Goal: Task Accomplishment & Management: Complete application form

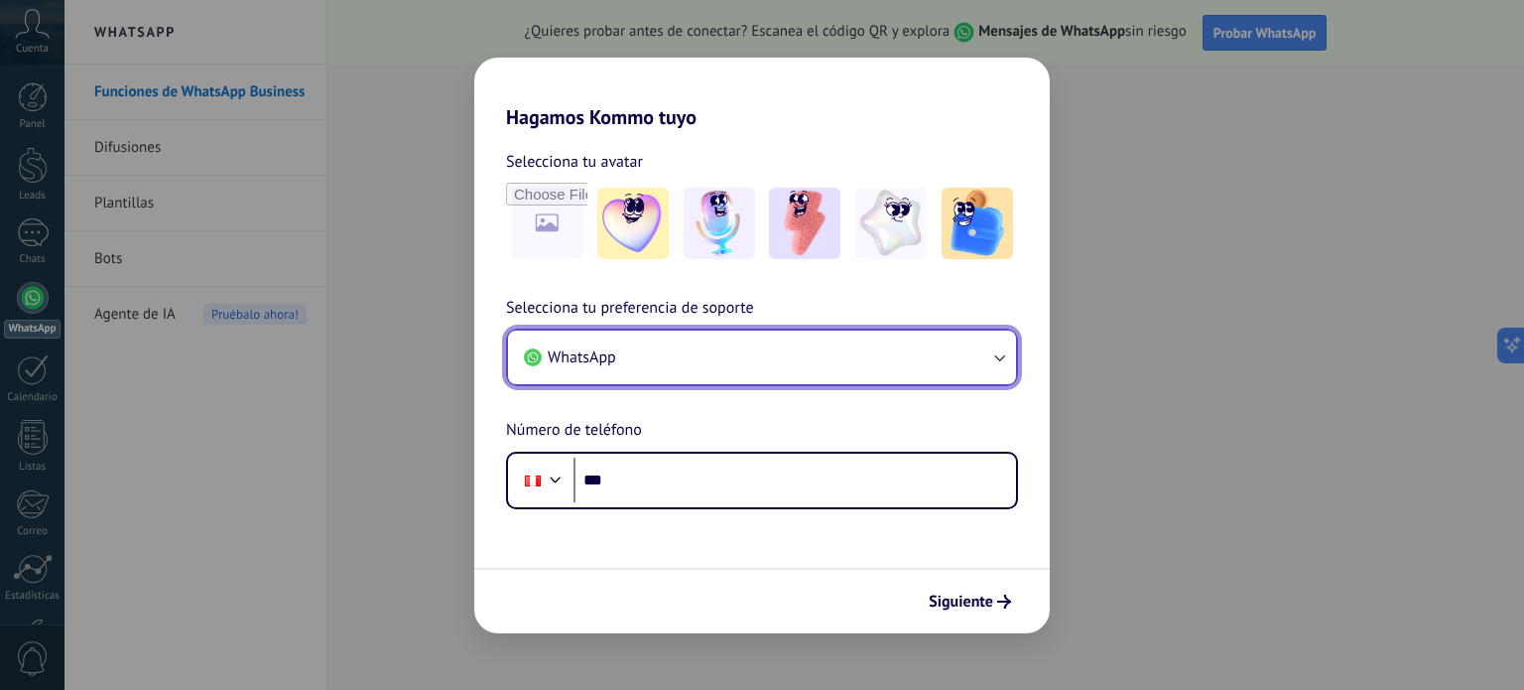
click at [949, 349] on button "WhatsApp" at bounding box center [762, 357] width 508 height 54
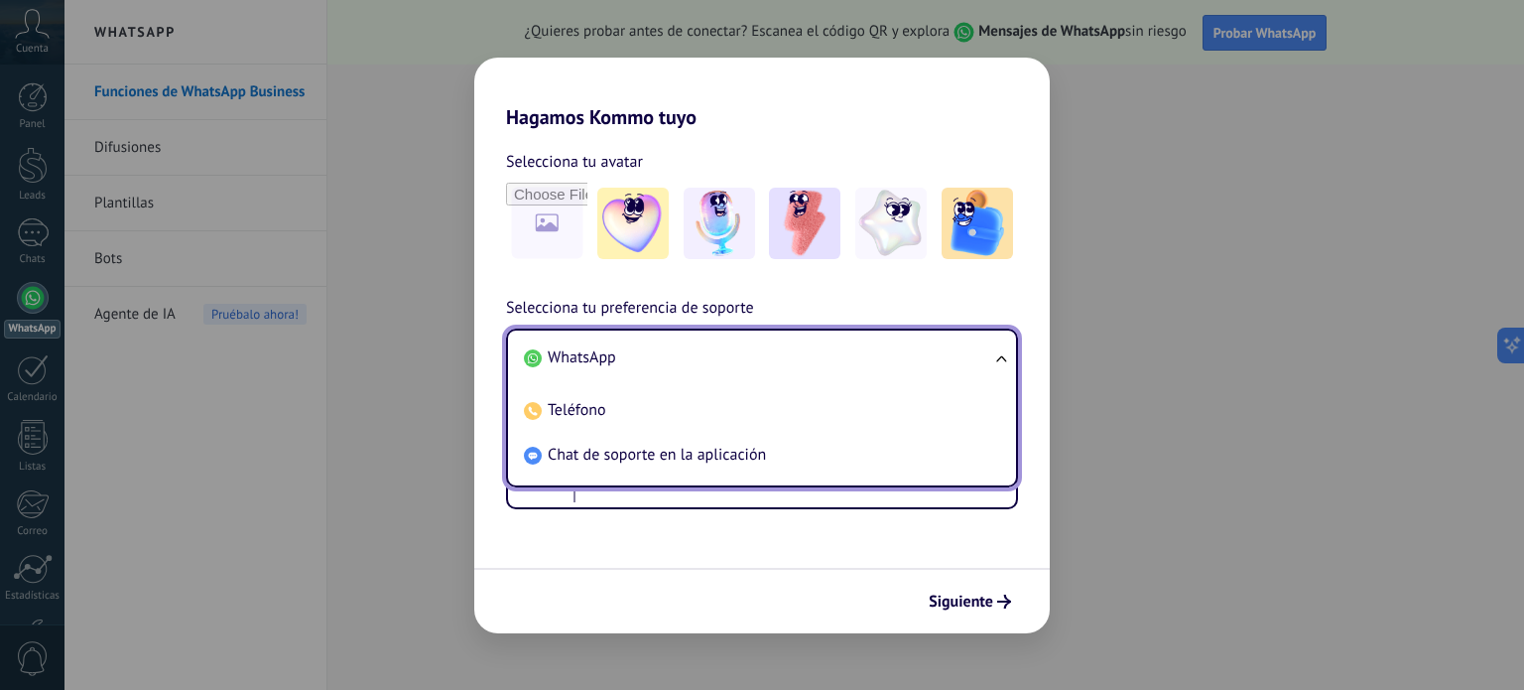
click at [949, 349] on li "WhatsApp" at bounding box center [758, 357] width 484 height 45
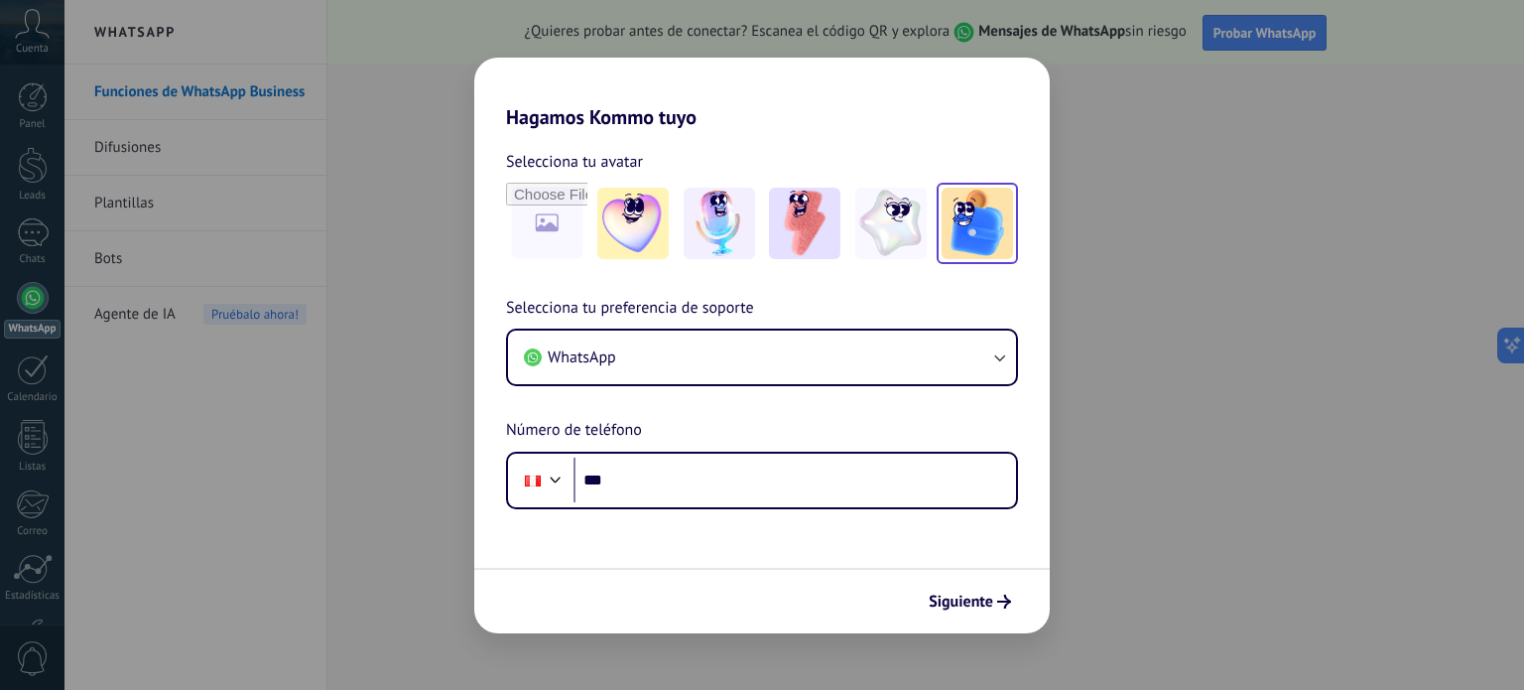
click at [968, 243] on img at bounding box center [977, 223] width 71 height 71
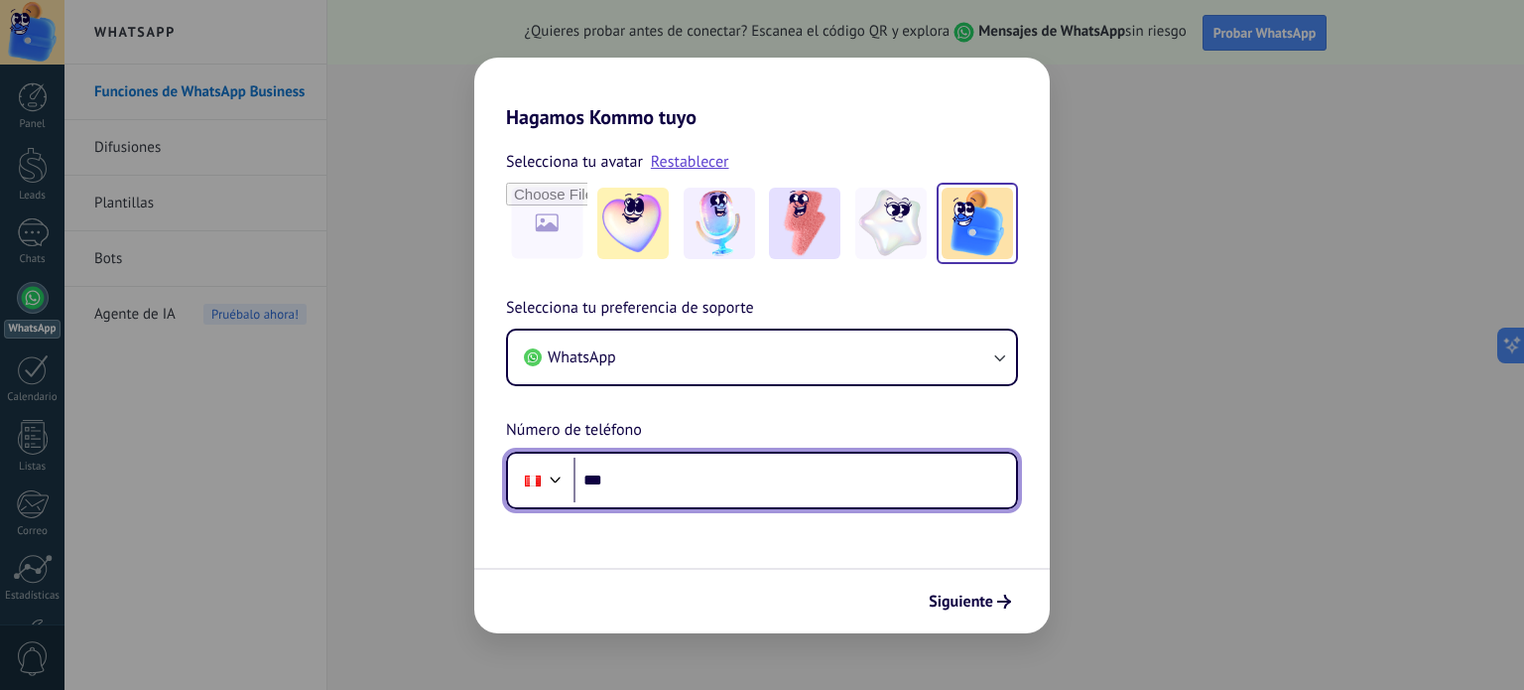
click at [669, 475] on input "***" at bounding box center [794, 480] width 443 height 46
type input "**********"
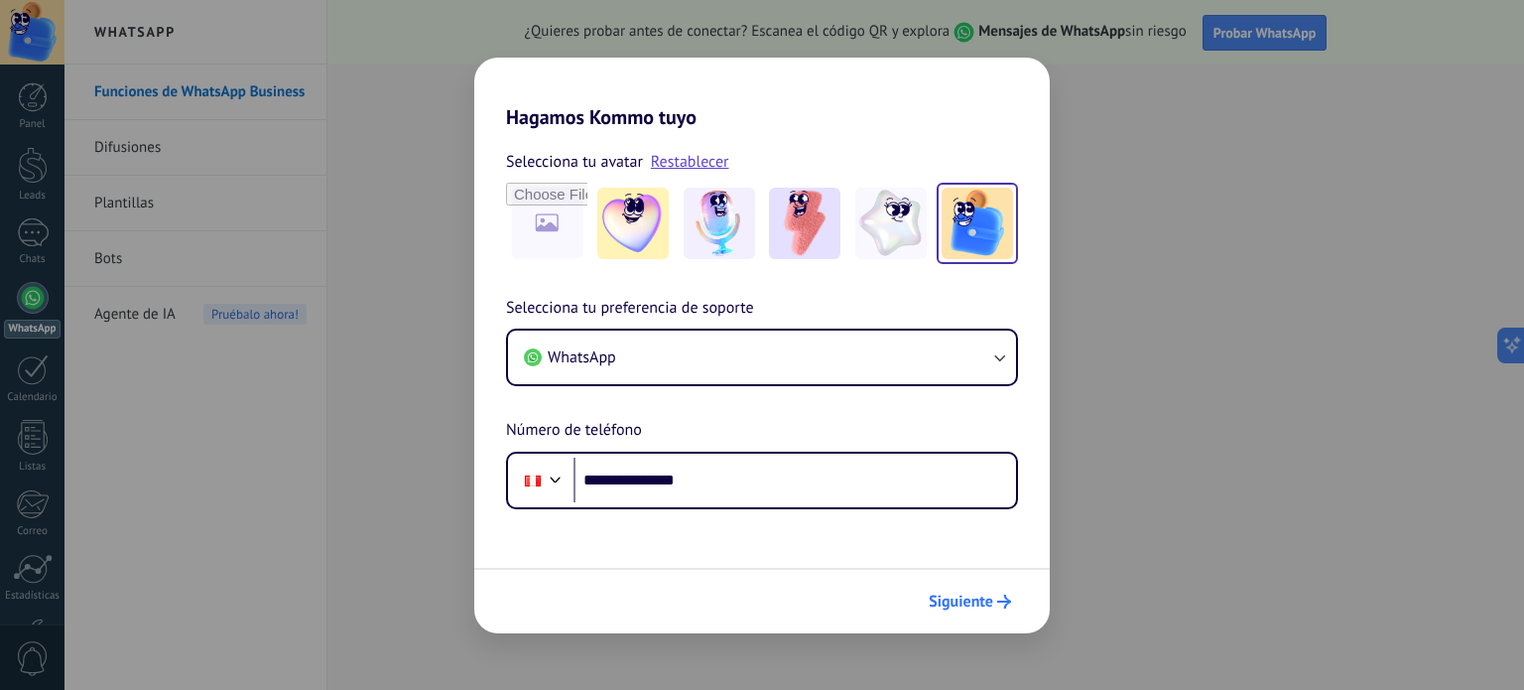
click at [957, 608] on span "Siguiente" at bounding box center [961, 601] width 64 height 14
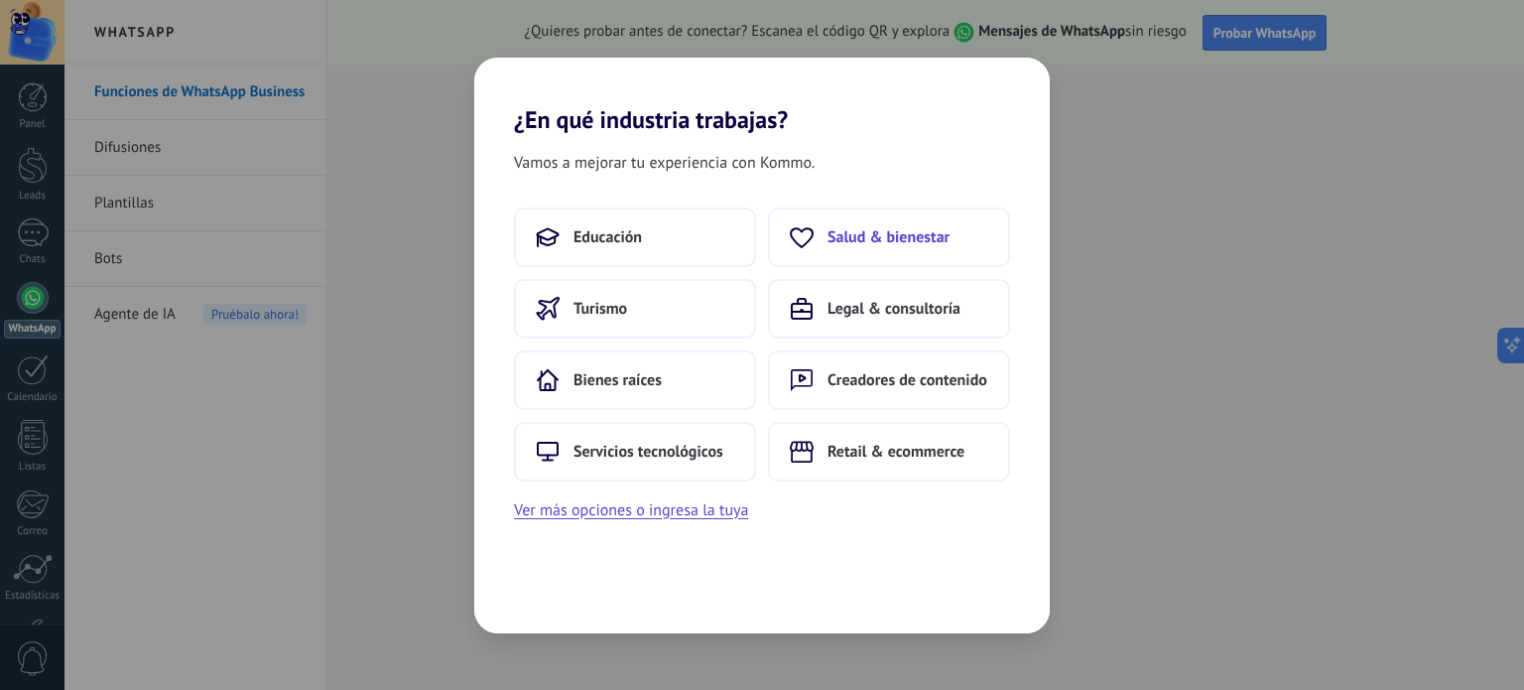
click at [893, 241] on span "Salud & bienestar" at bounding box center [888, 237] width 122 height 20
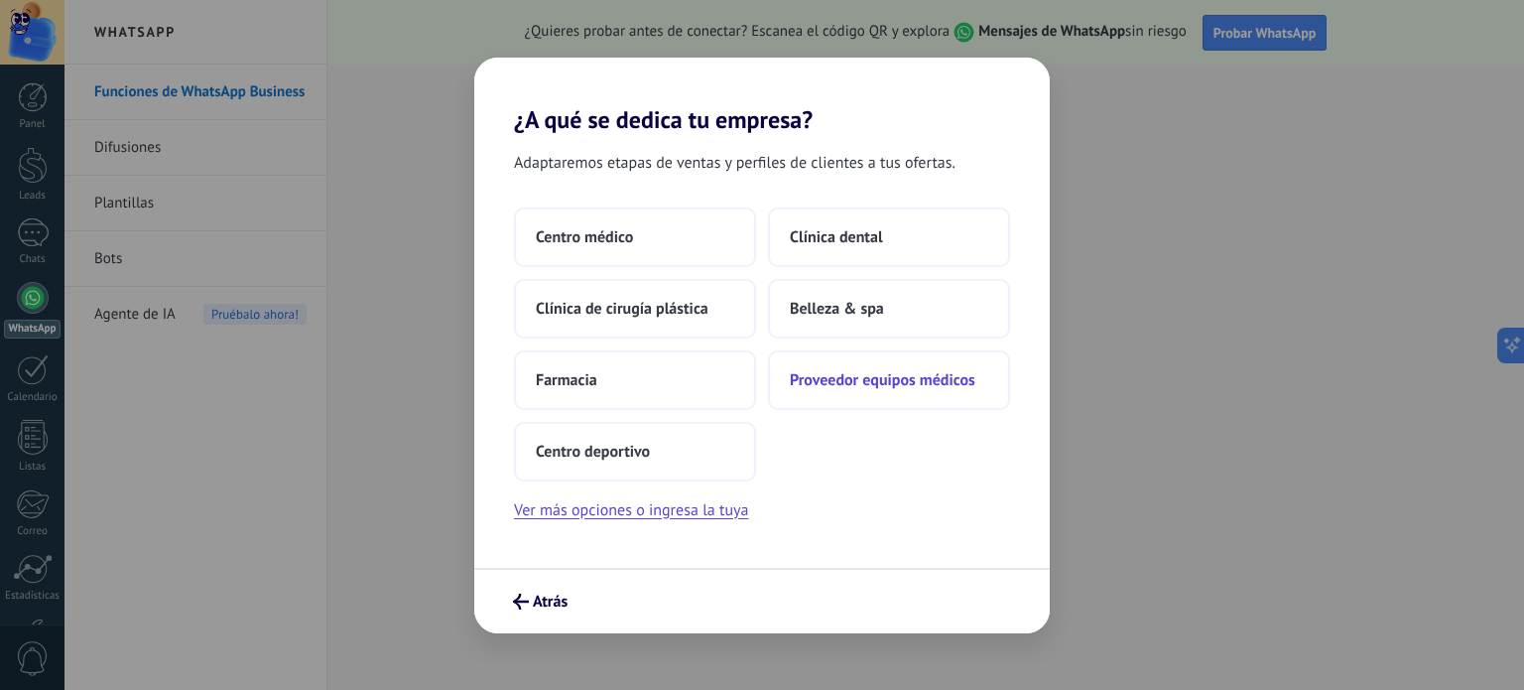
click at [897, 390] on button "Proveedor equipos médicos" at bounding box center [889, 380] width 242 height 60
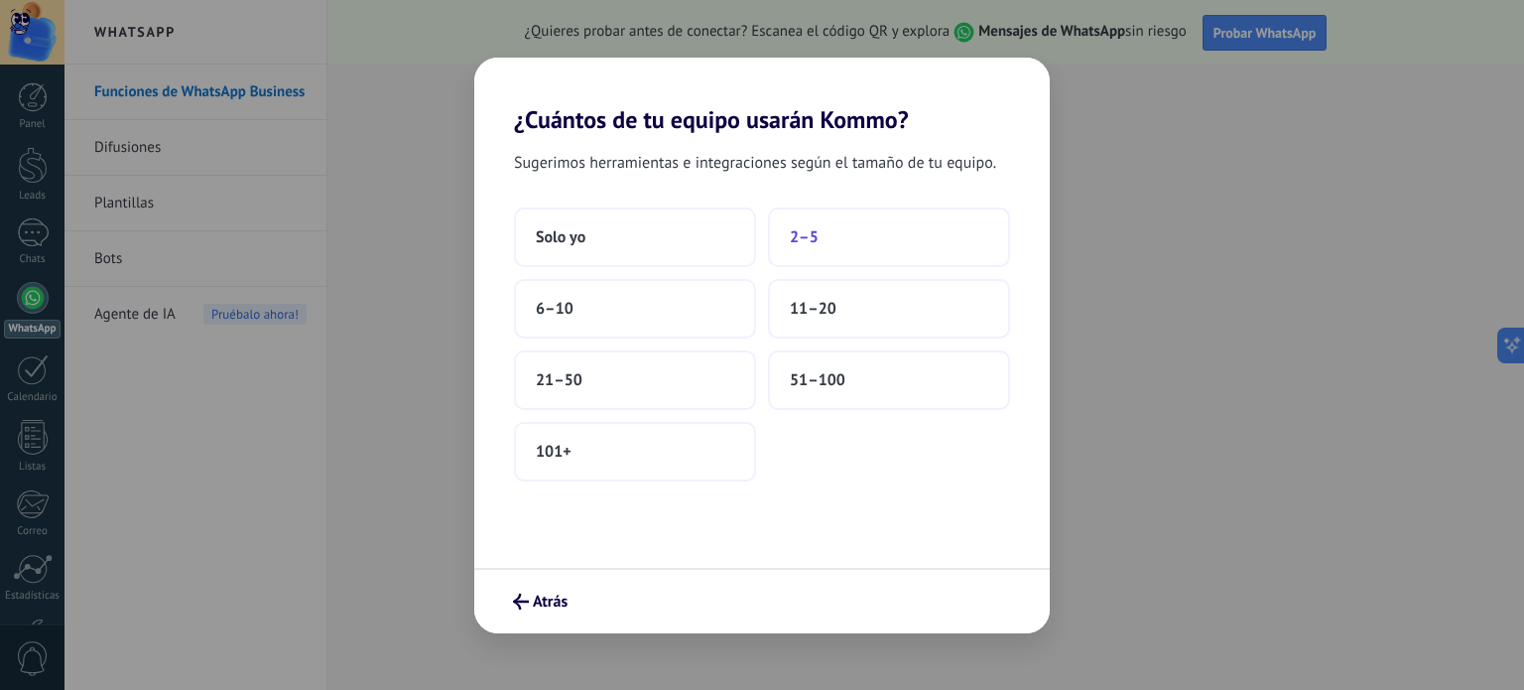
click at [910, 241] on button "2–5" at bounding box center [889, 237] width 242 height 60
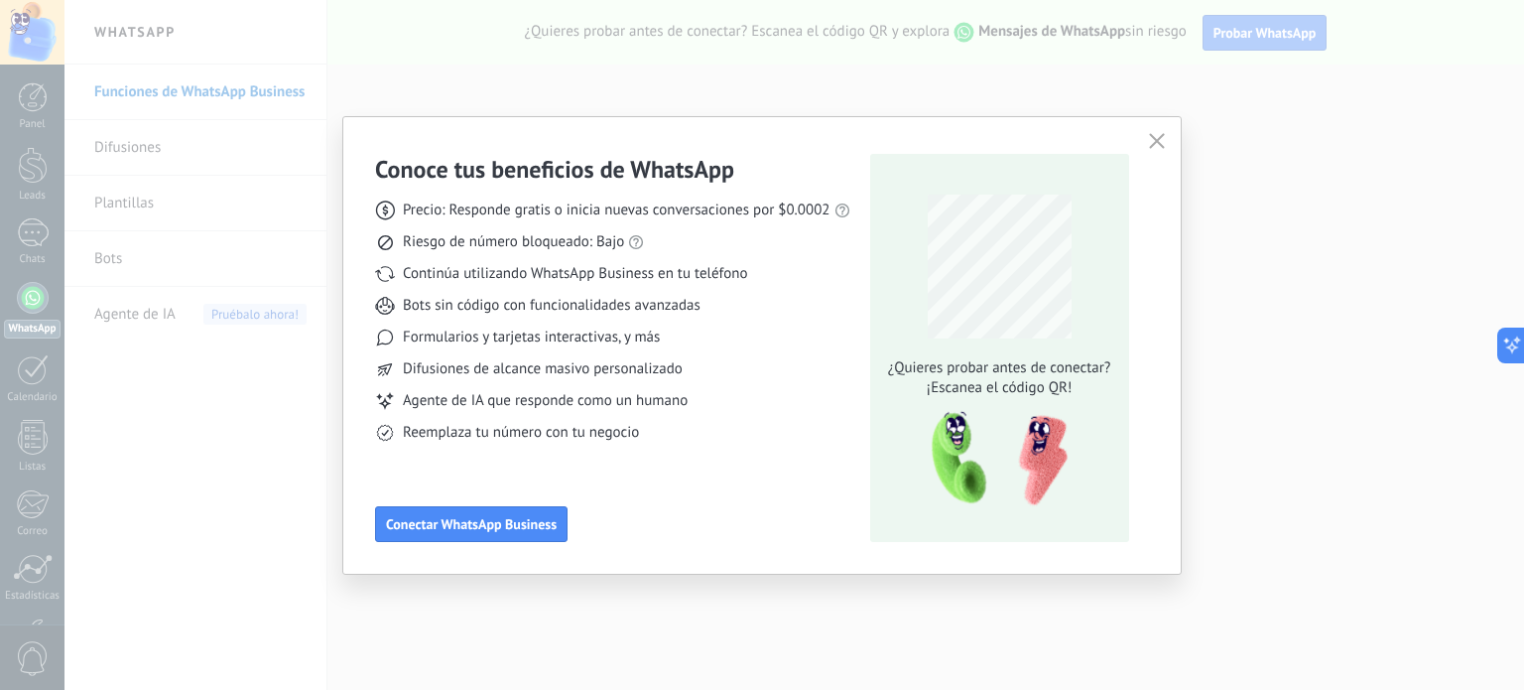
click at [1166, 135] on button "button" at bounding box center [1157, 142] width 26 height 28
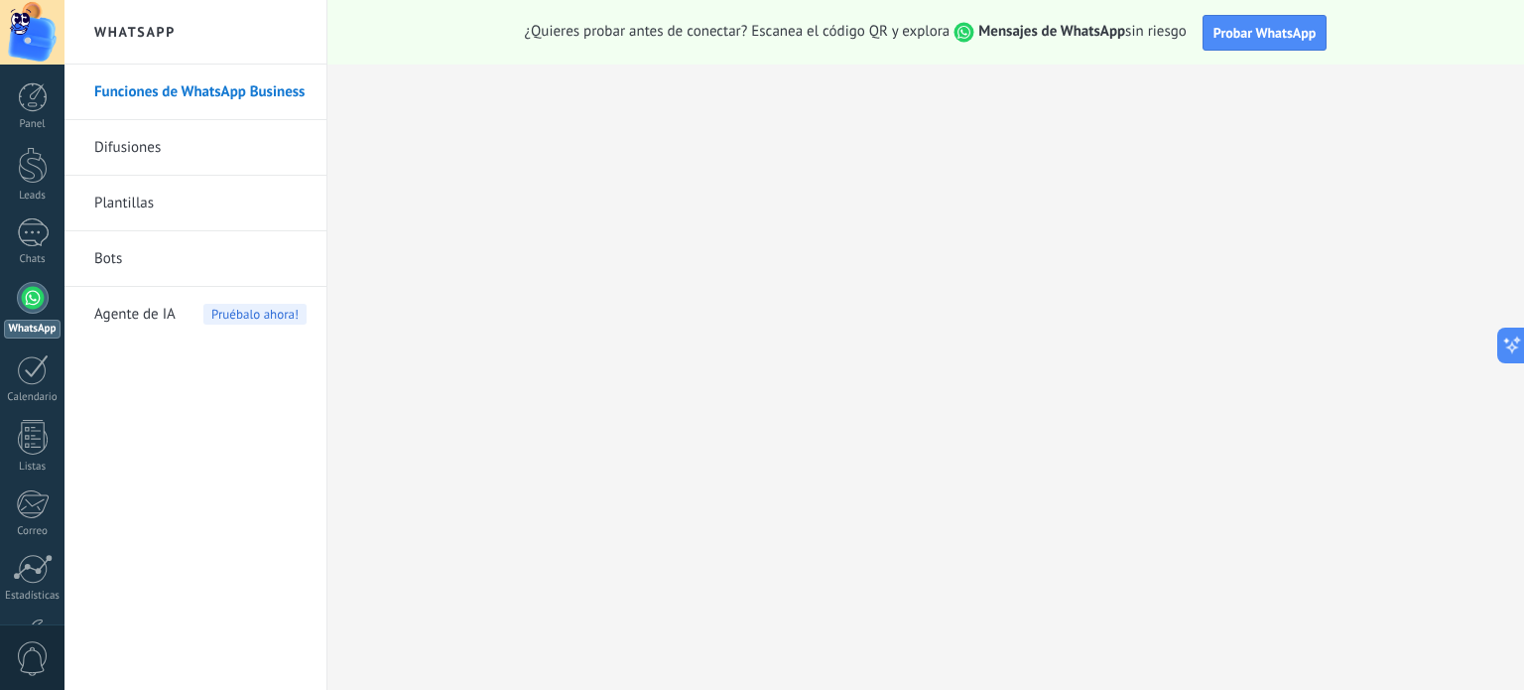
scroll to position [135, 0]
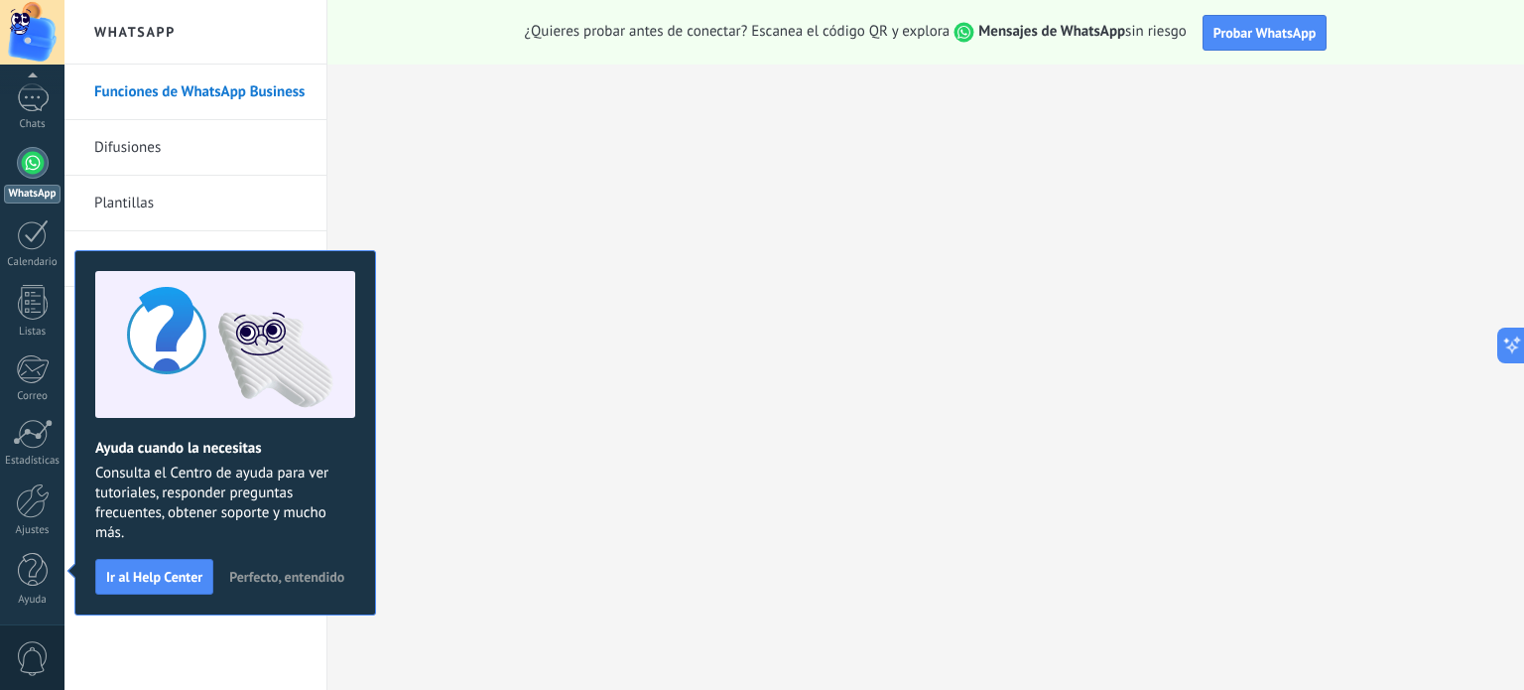
click at [323, 576] on span "Perfecto, entendido" at bounding box center [286, 577] width 115 height 14
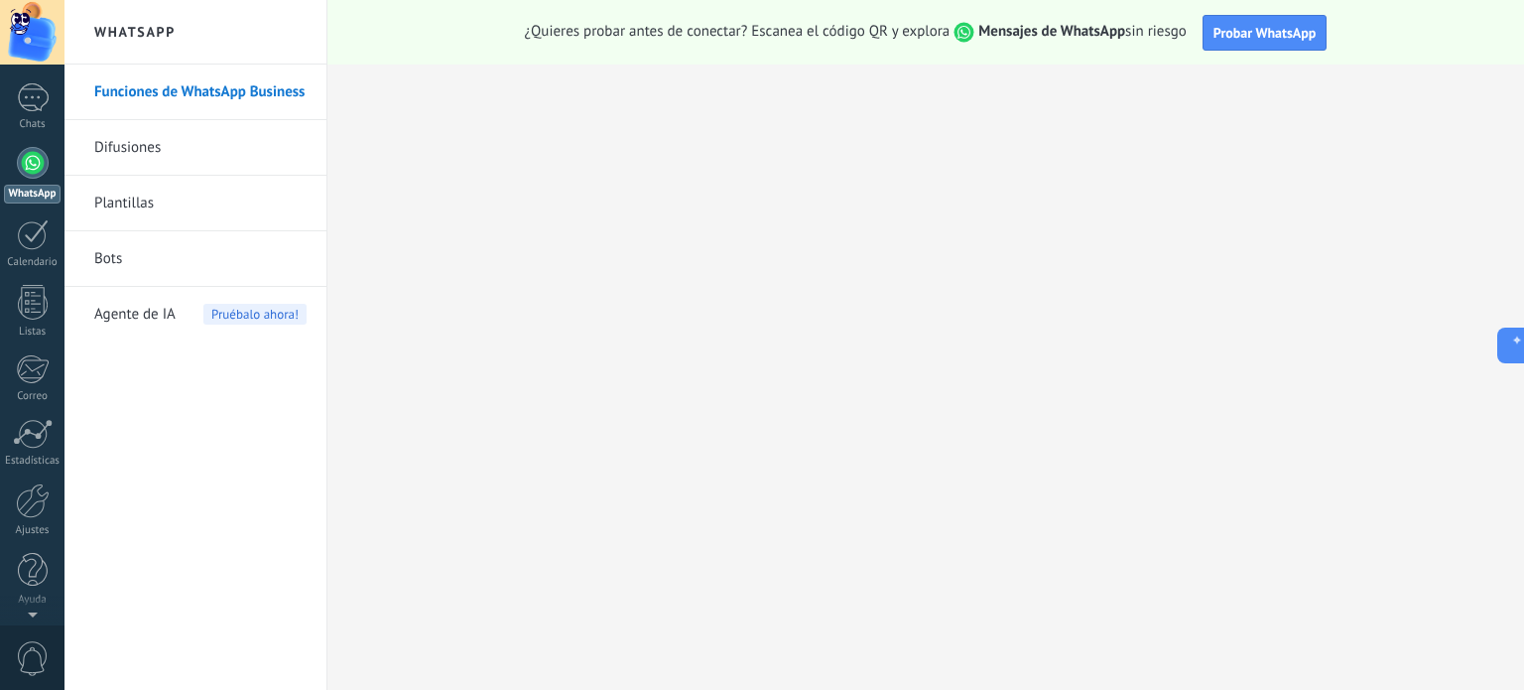
scroll to position [0, 0]
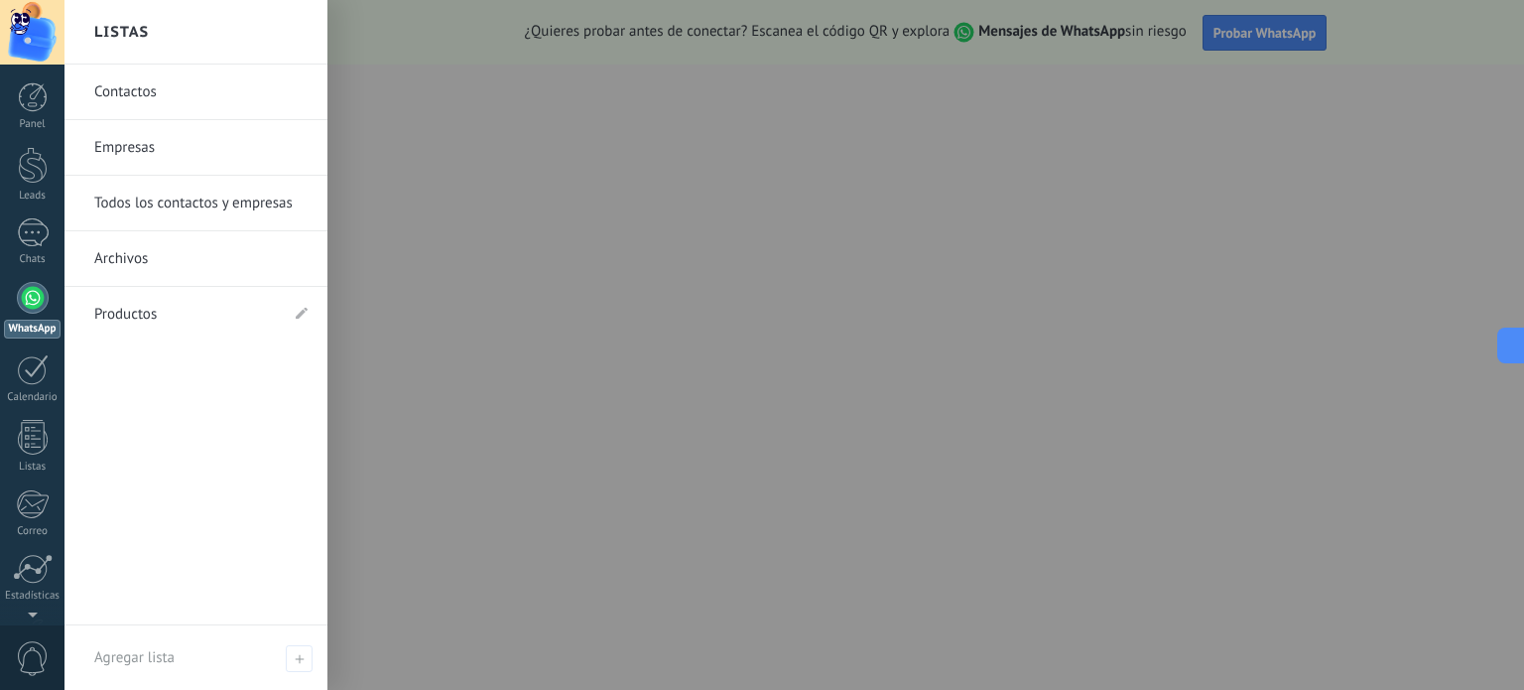
click at [190, 201] on link "Todos los contactos y empresas" at bounding box center [200, 204] width 213 height 56
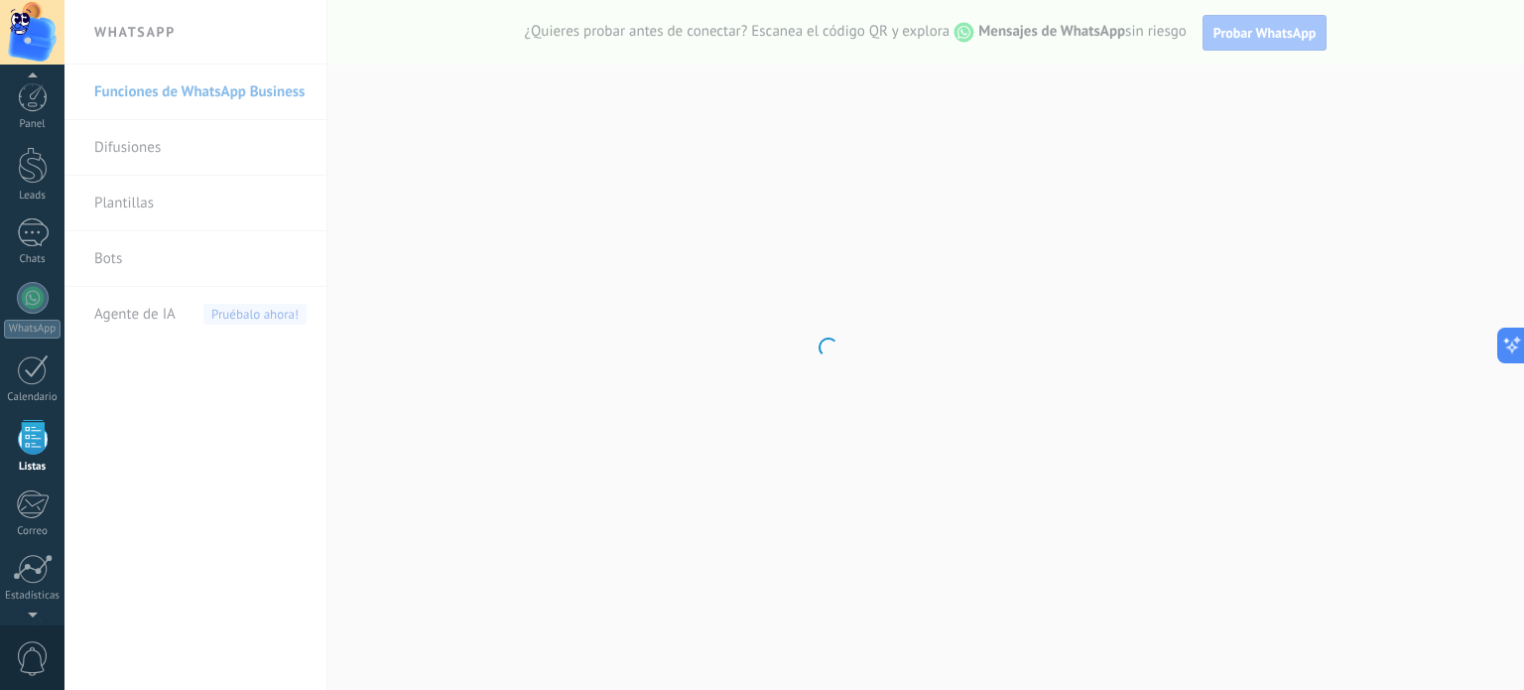
scroll to position [122, 0]
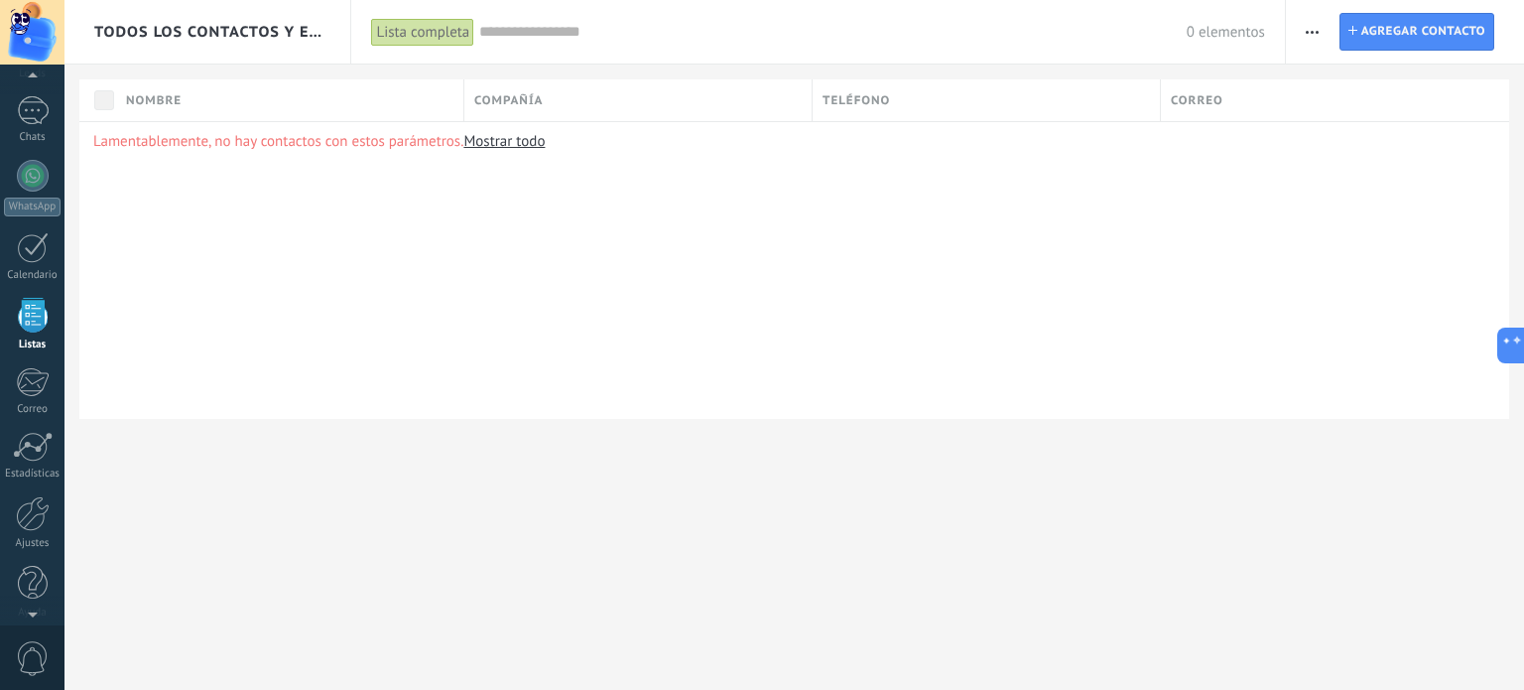
click at [496, 139] on link "Mostrar todo" at bounding box center [503, 141] width 81 height 19
click at [1369, 23] on span "Agregar contacto" at bounding box center [1423, 32] width 124 height 36
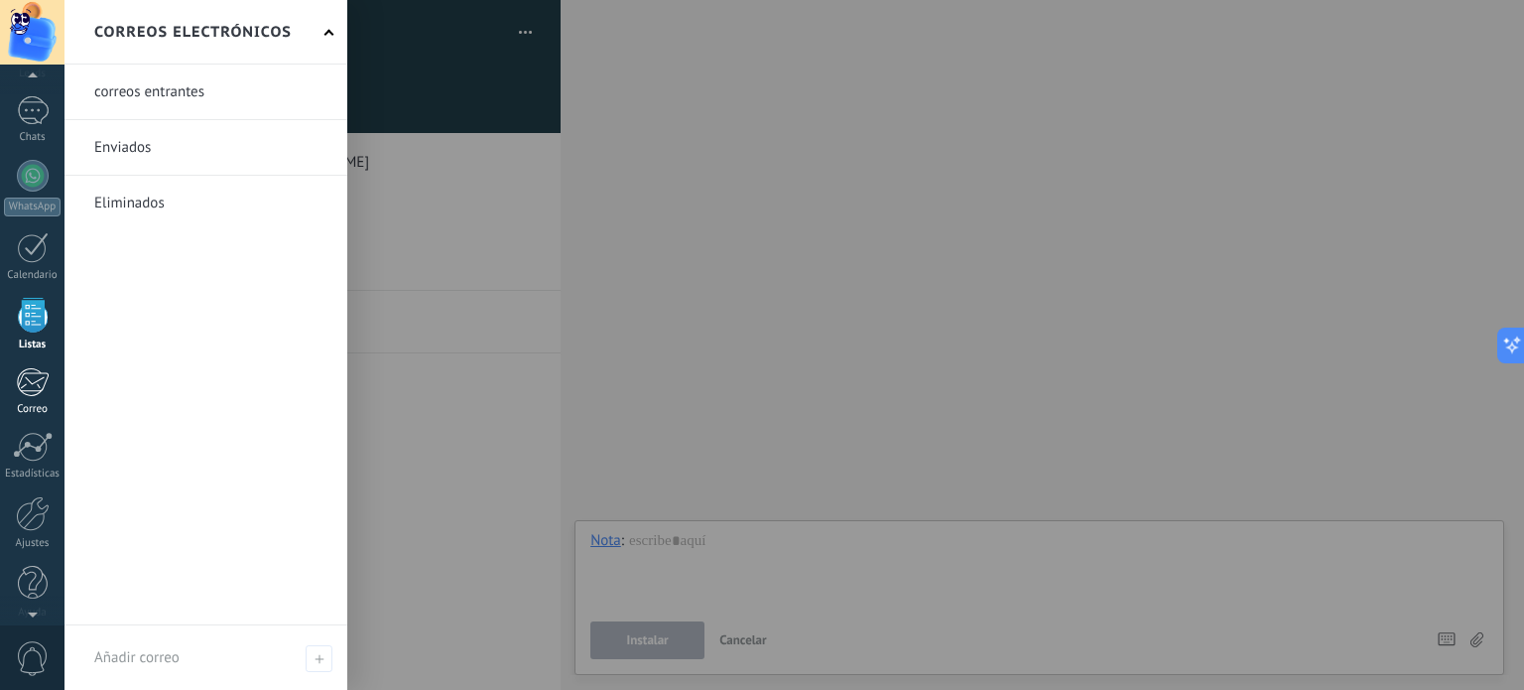
click at [27, 389] on div at bounding box center [32, 382] width 33 height 30
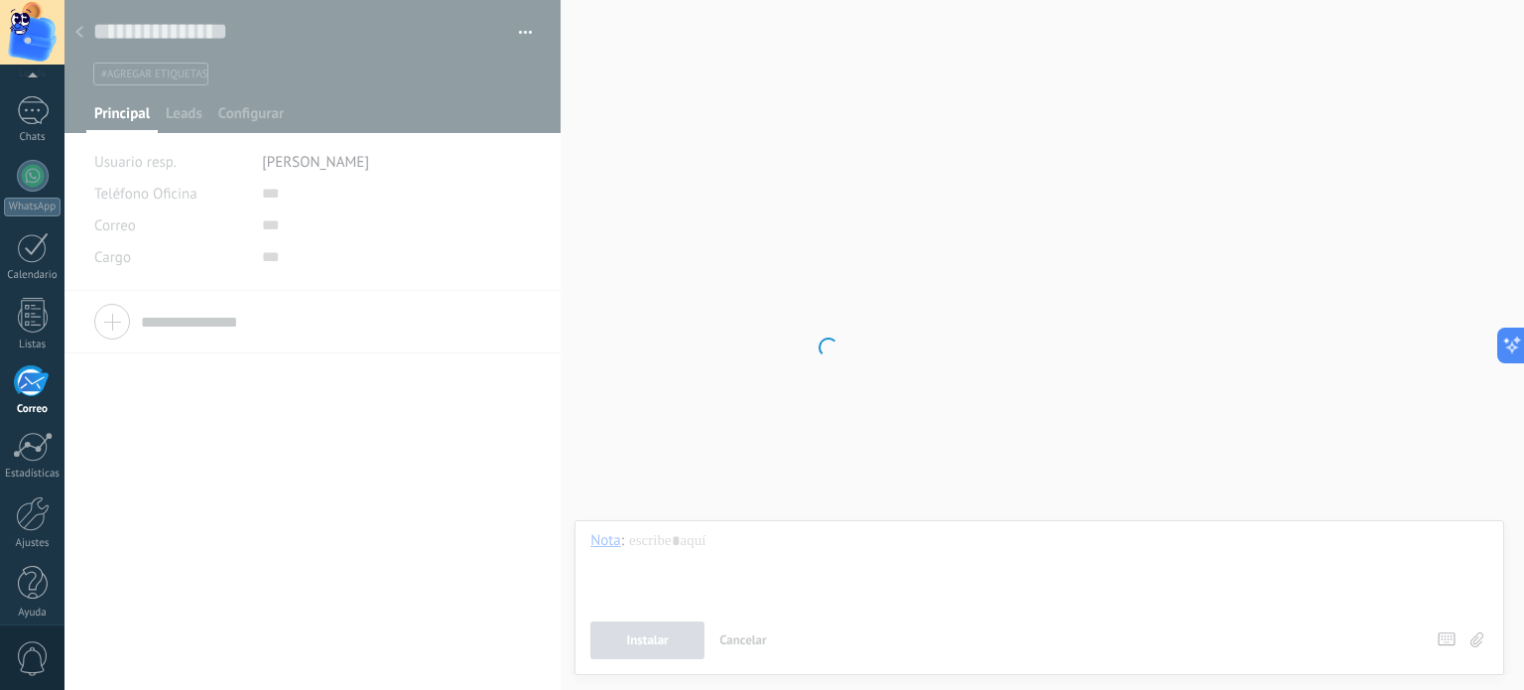
scroll to position [135, 0]
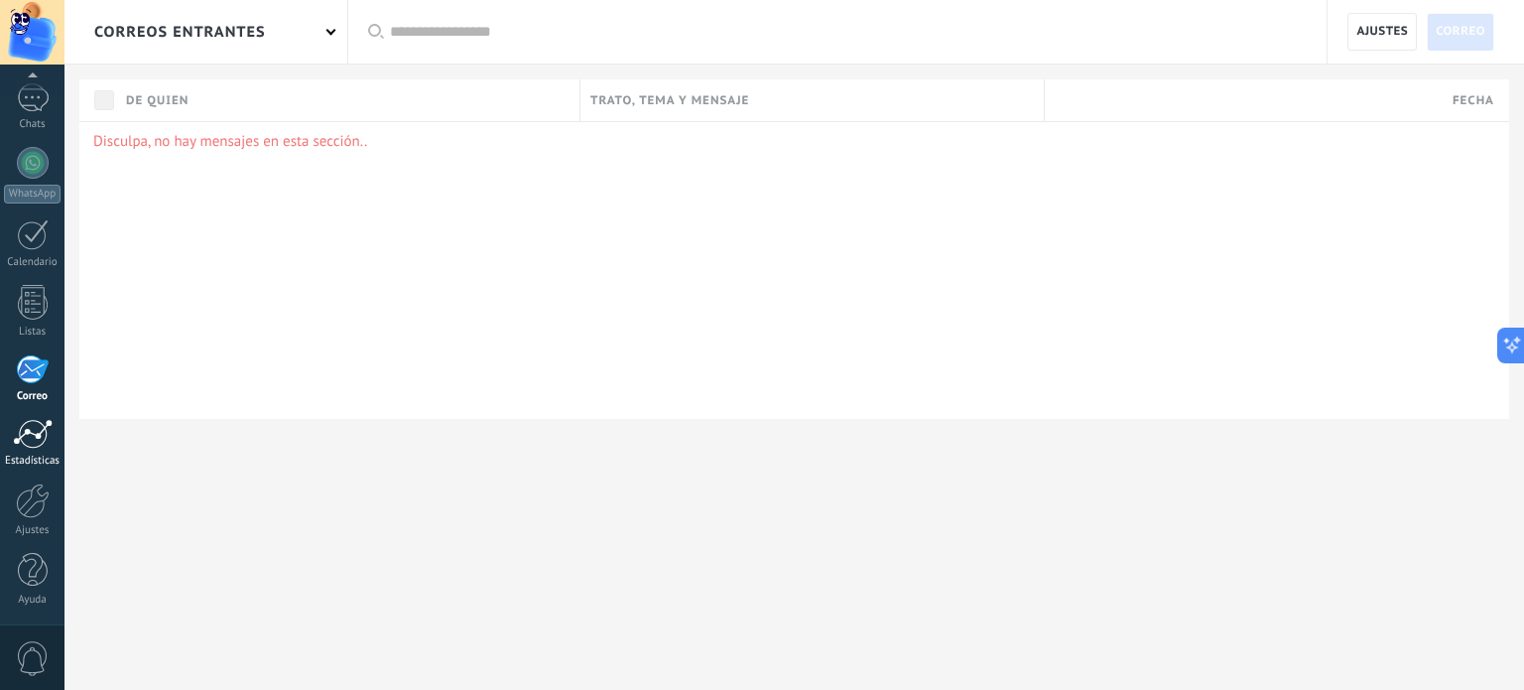
click at [27, 430] on div at bounding box center [33, 434] width 40 height 30
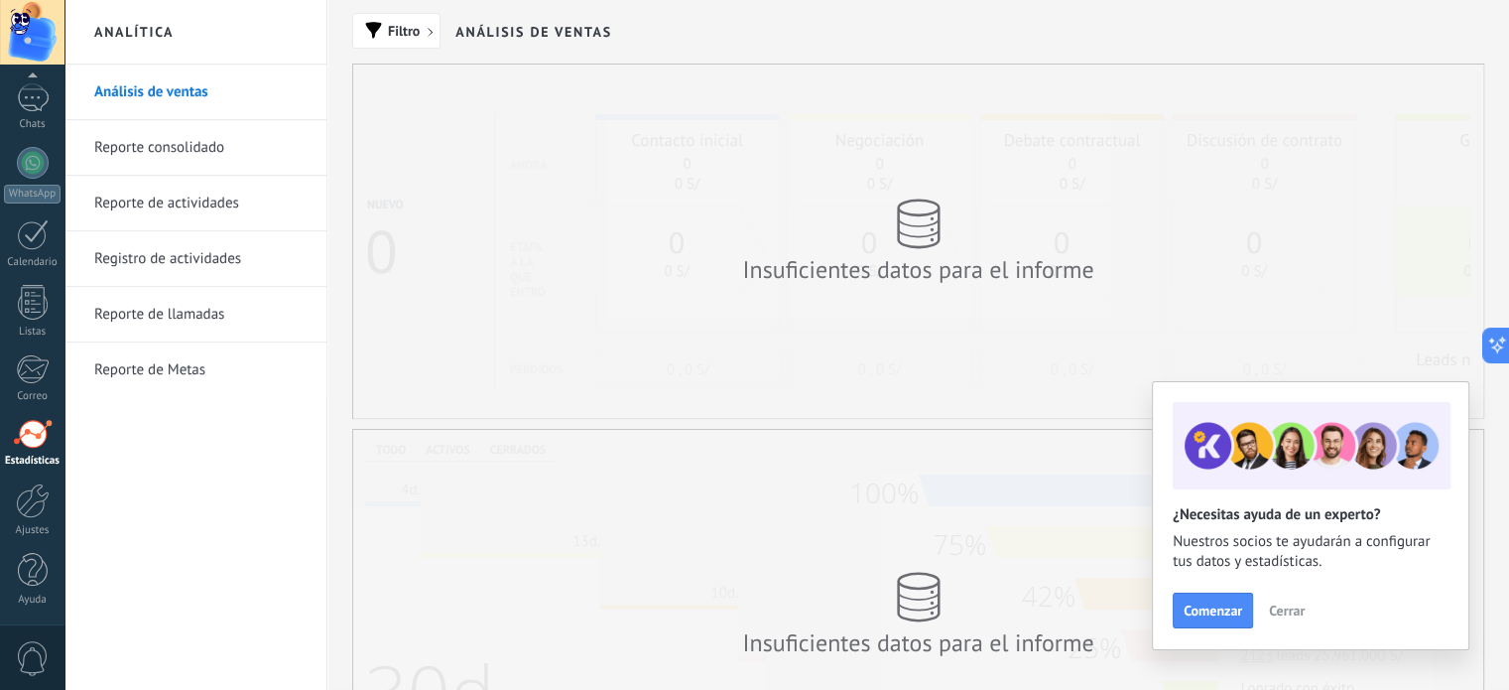
click at [1286, 613] on span "Cerrar" at bounding box center [1287, 610] width 36 height 14
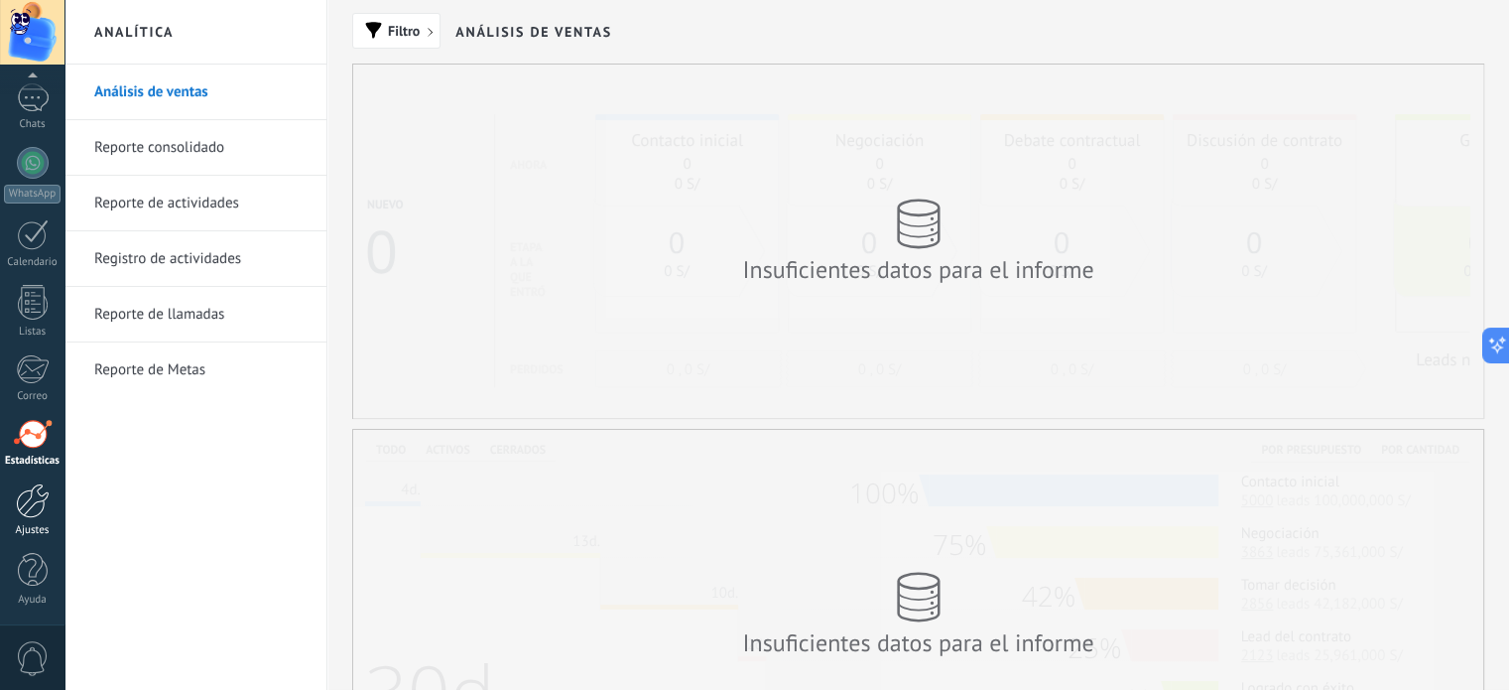
click at [35, 496] on div at bounding box center [33, 500] width 34 height 35
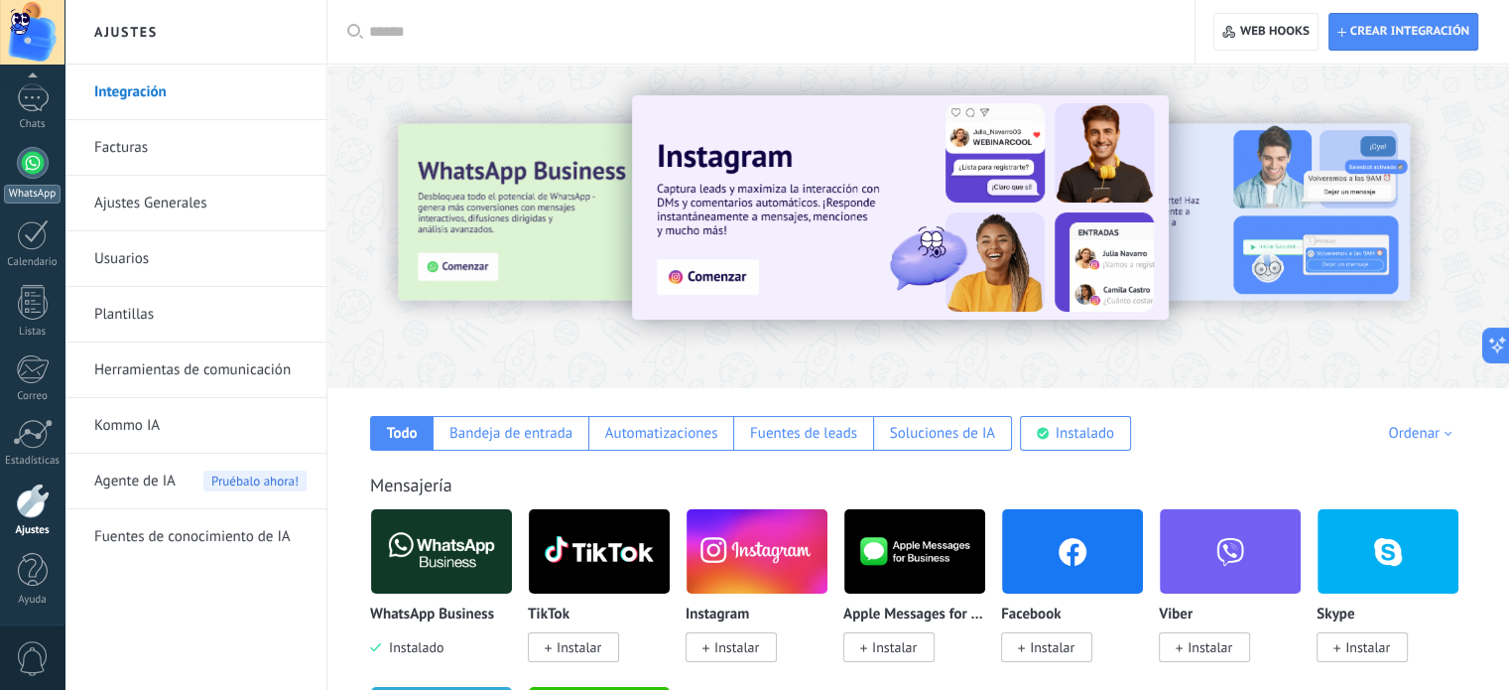
click at [20, 172] on div at bounding box center [33, 163] width 32 height 32
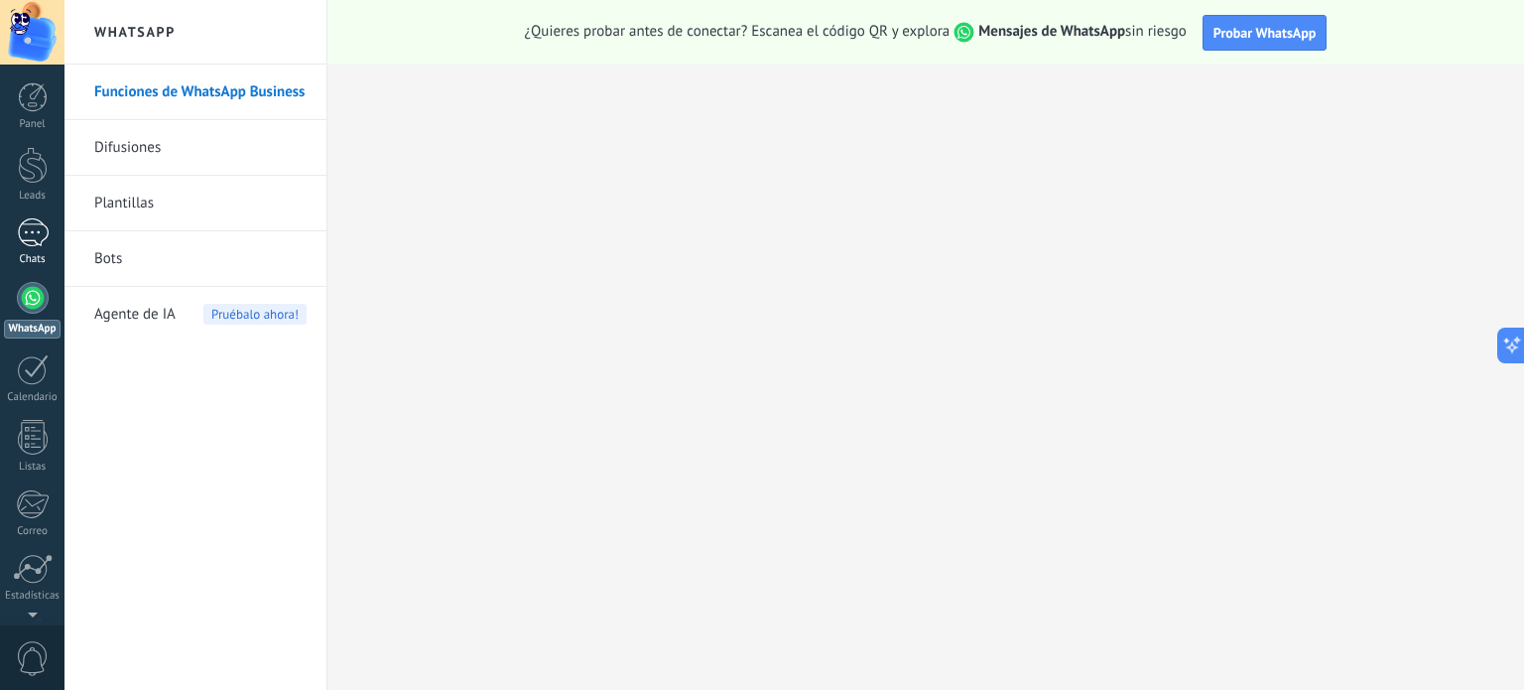
click at [37, 221] on div at bounding box center [33, 232] width 32 height 29
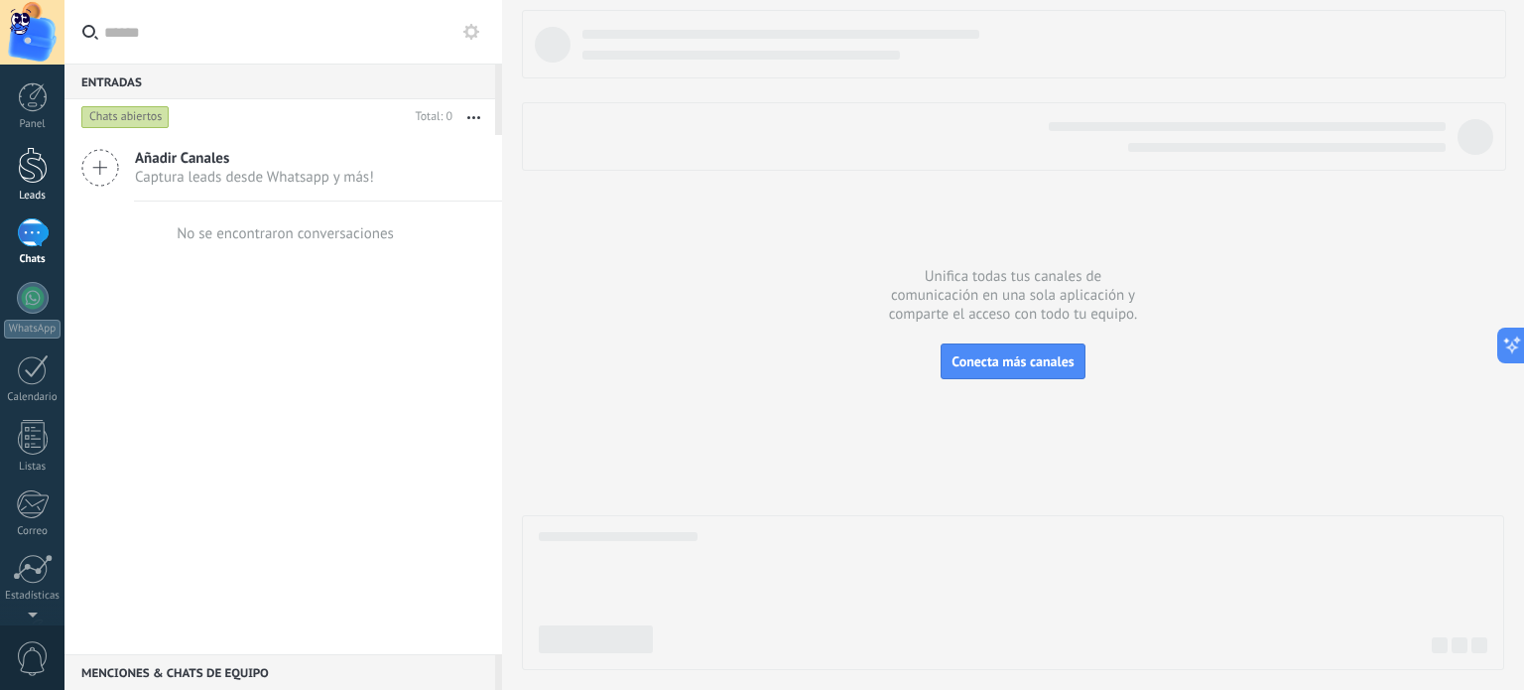
click at [44, 162] on div at bounding box center [33, 165] width 30 height 37
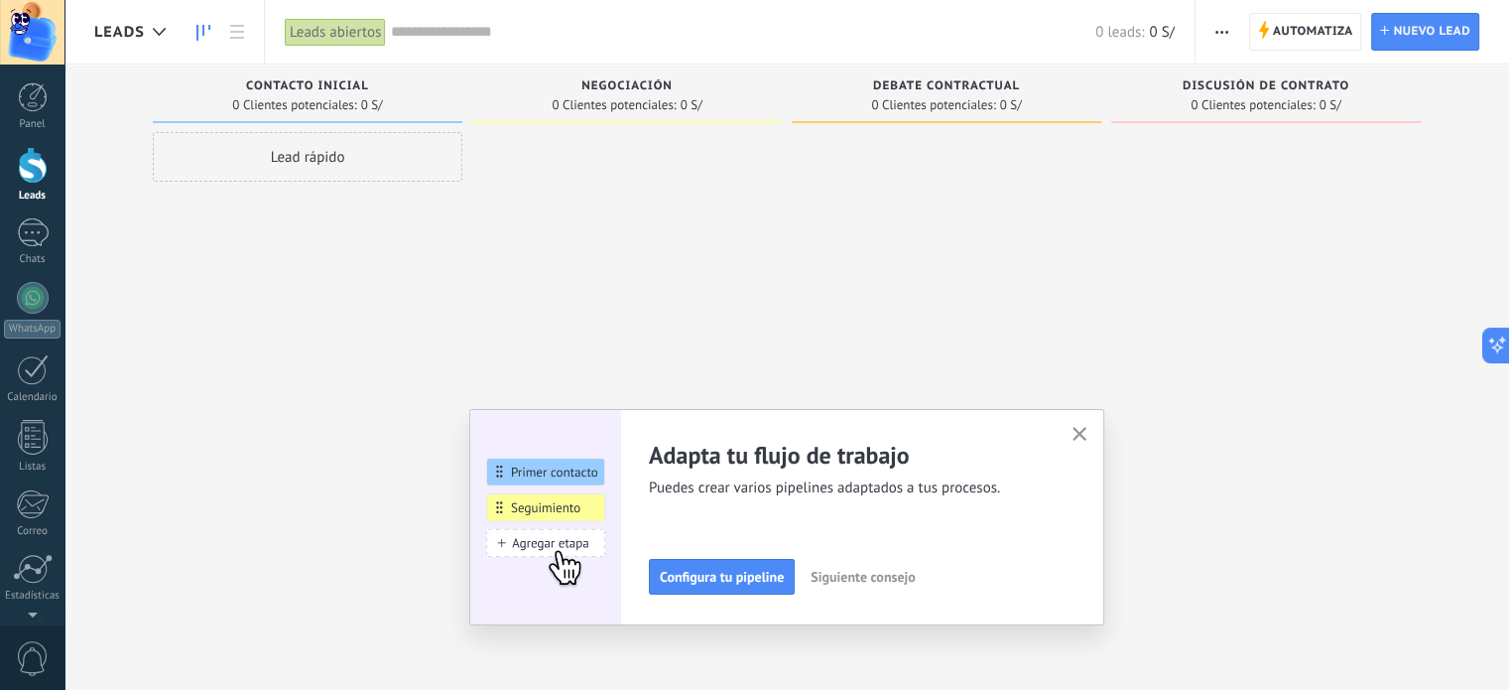
click at [1087, 435] on icon "button" at bounding box center [1080, 434] width 15 height 15
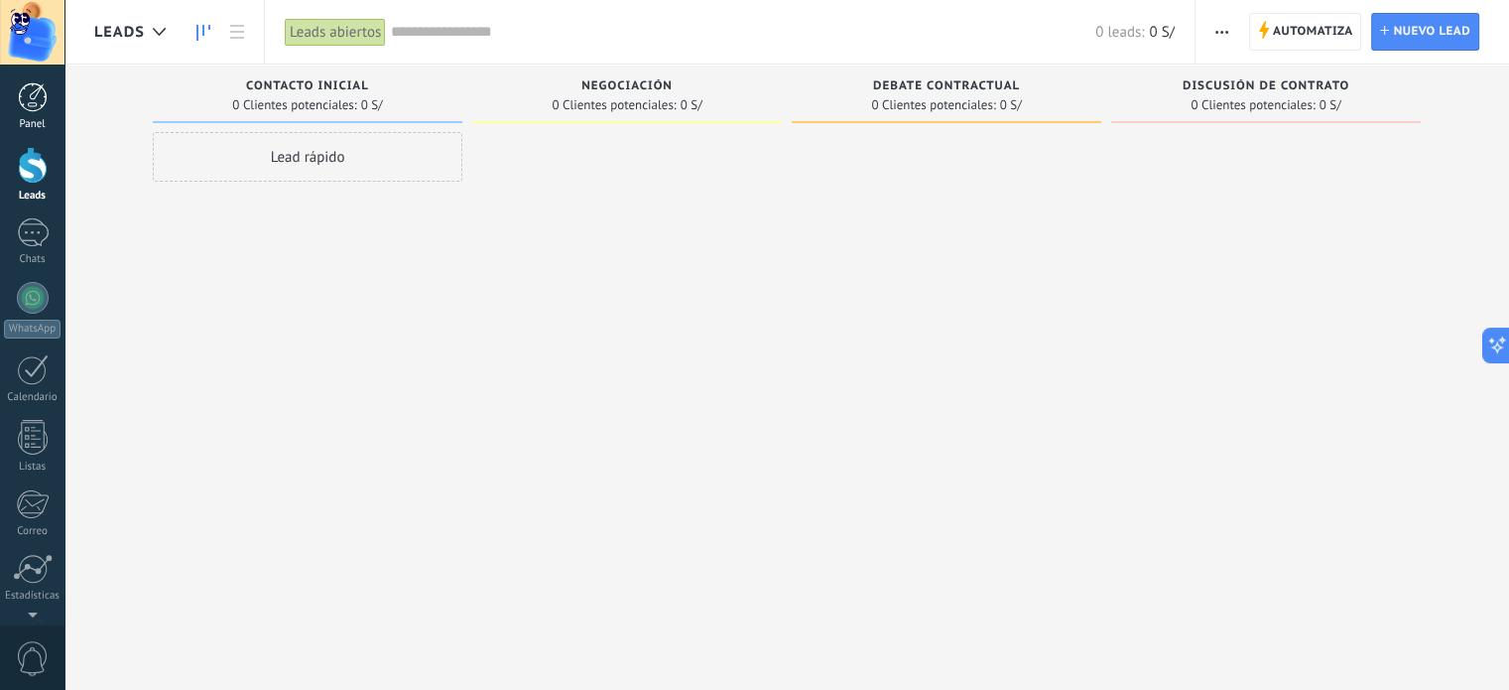
click at [28, 104] on div at bounding box center [33, 97] width 30 height 30
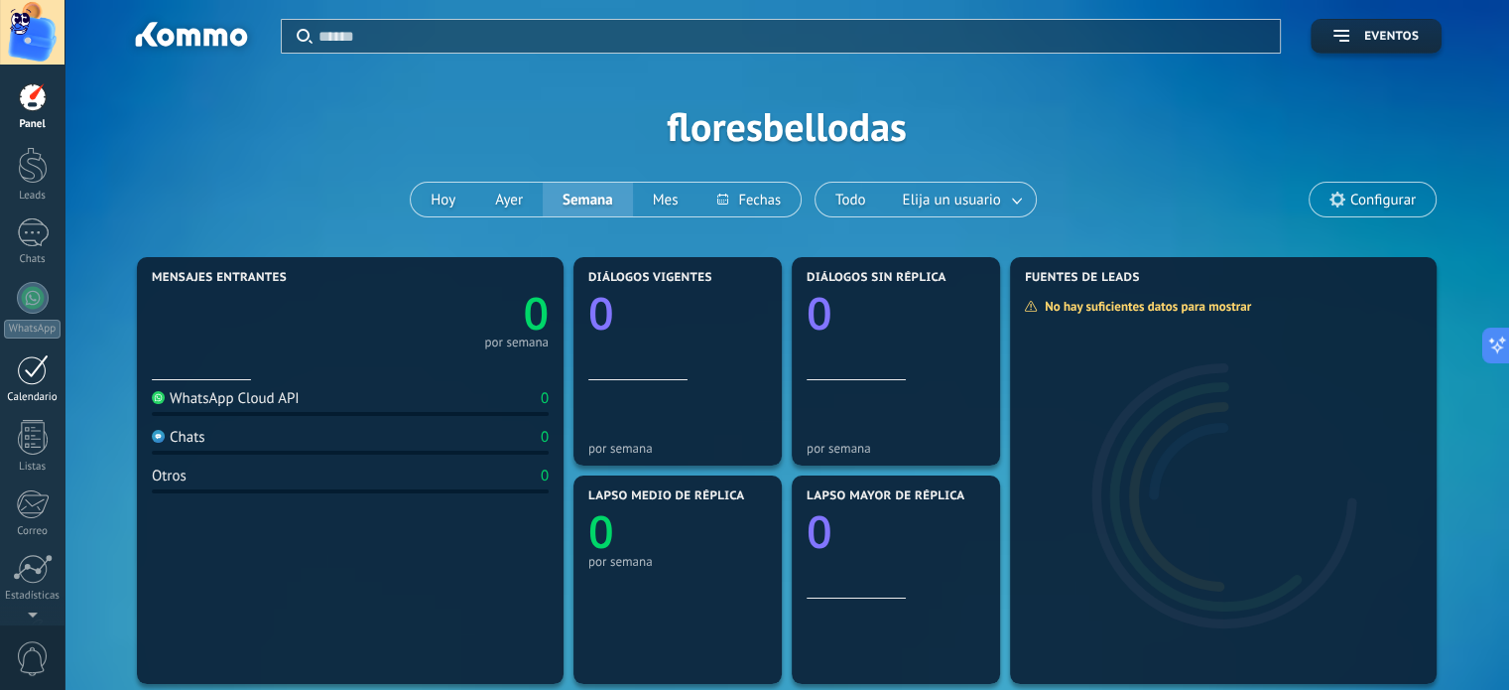
click at [27, 368] on div at bounding box center [33, 369] width 32 height 31
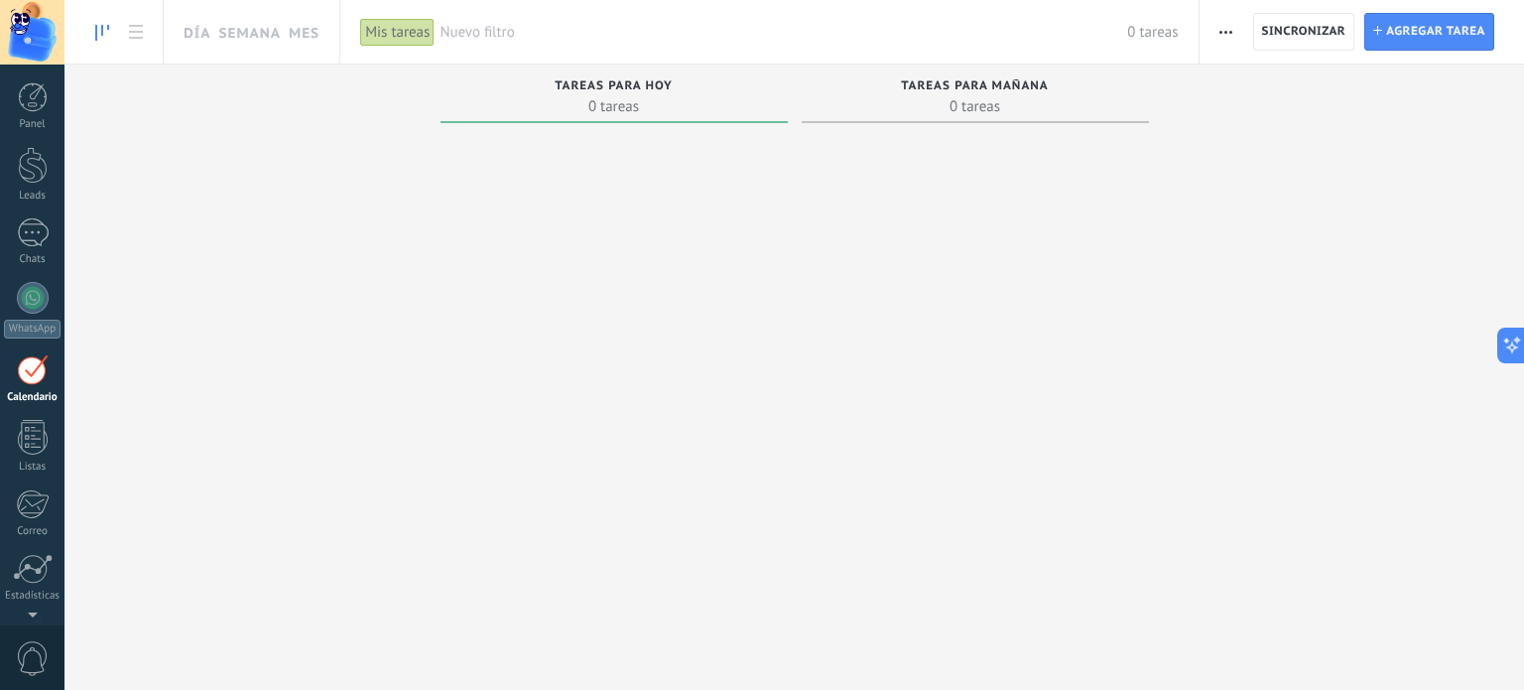
scroll to position [56, 0]
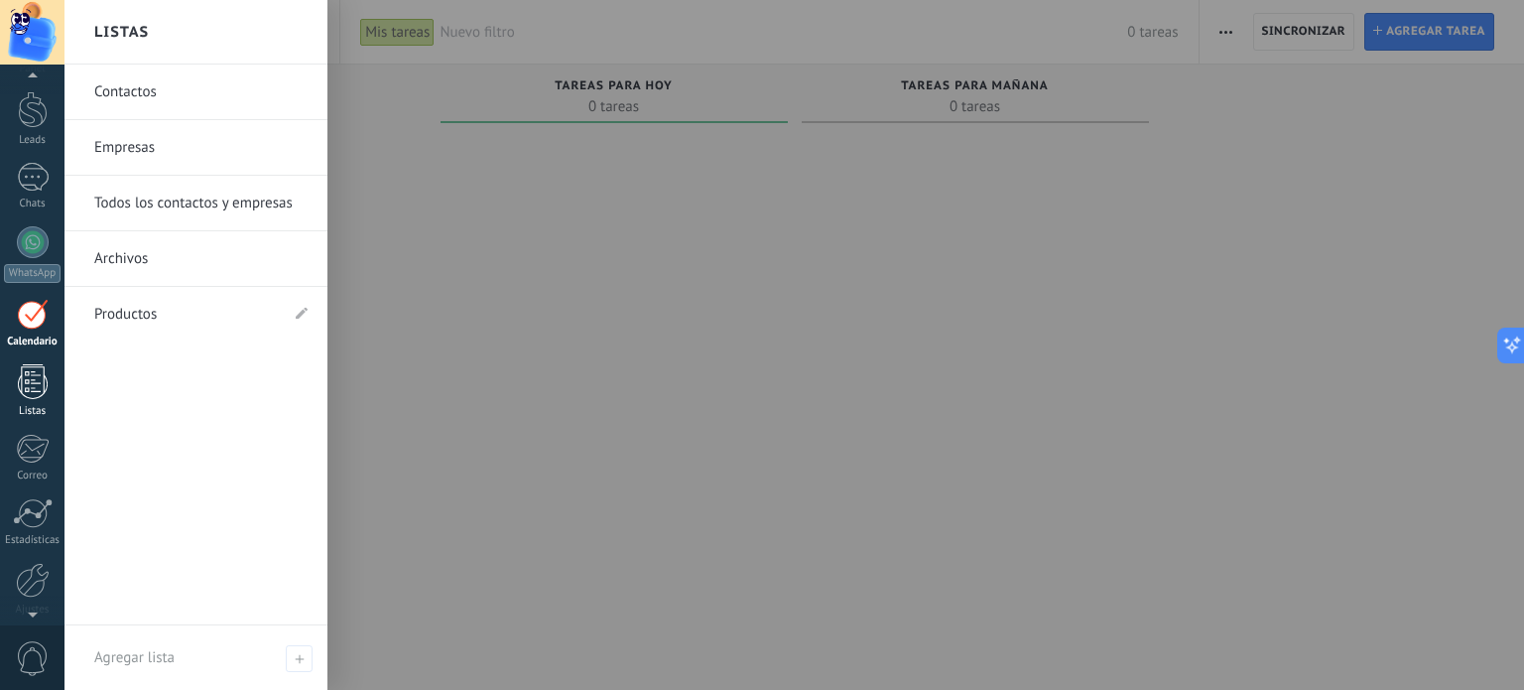
click at [47, 374] on div at bounding box center [33, 381] width 30 height 35
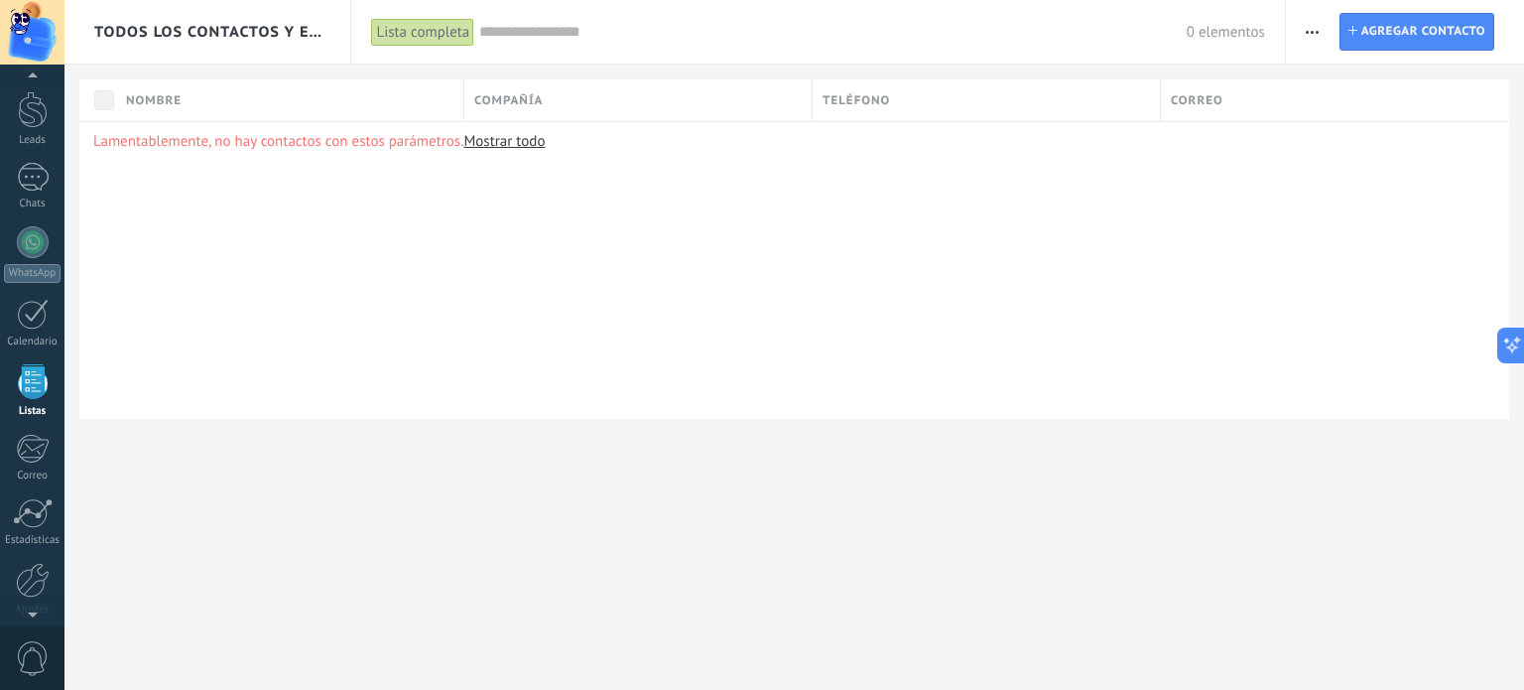
scroll to position [122, 0]
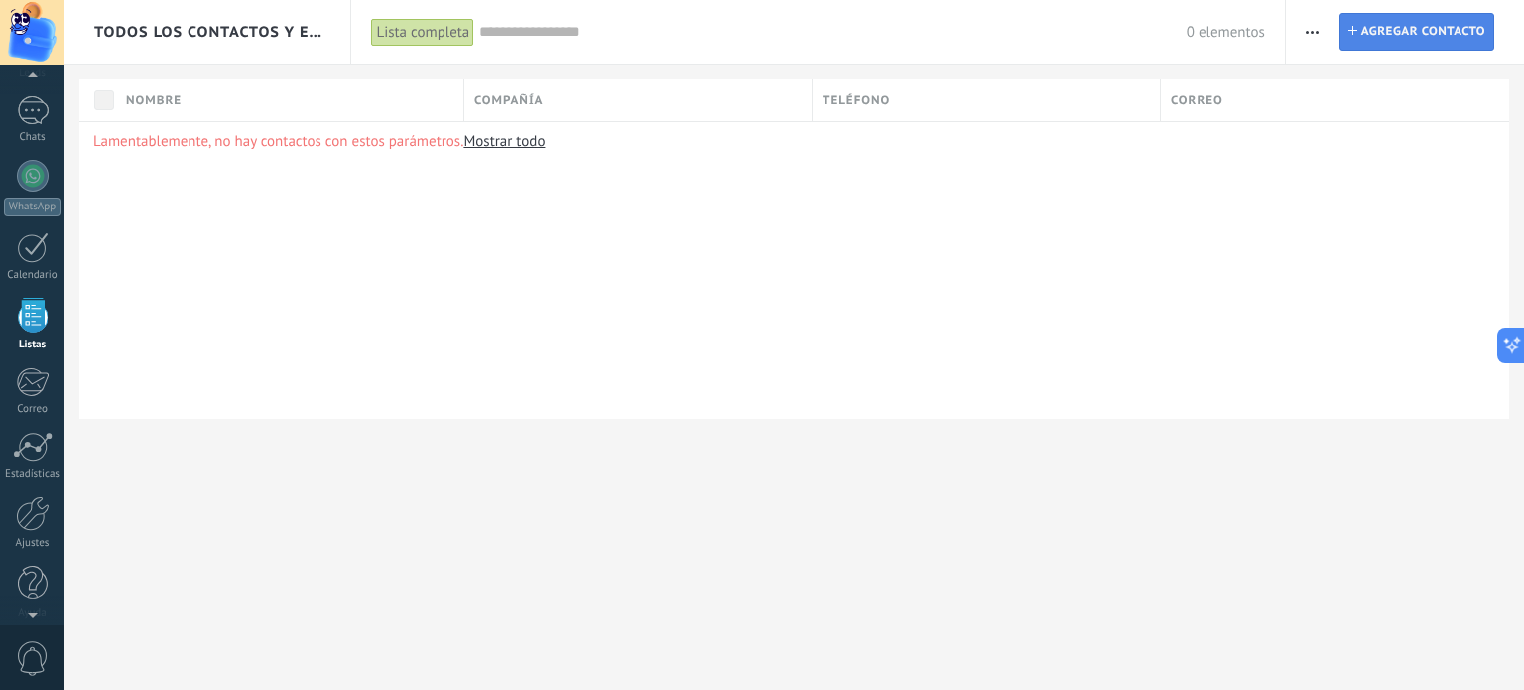
click at [1373, 35] on span "Agregar contacto" at bounding box center [1423, 32] width 124 height 36
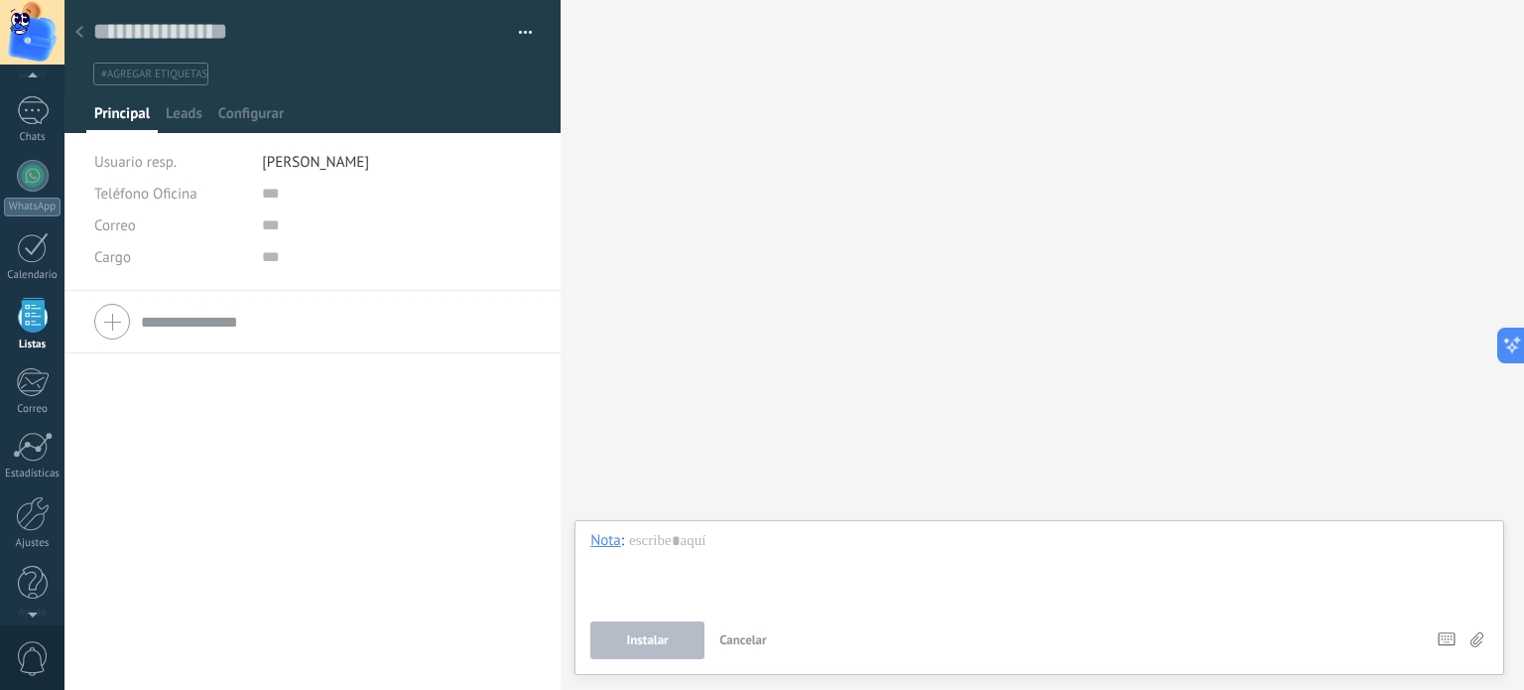
click at [116, 320] on div at bounding box center [312, 322] width 437 height 50
click at [187, 115] on span "Leads" at bounding box center [184, 118] width 37 height 29
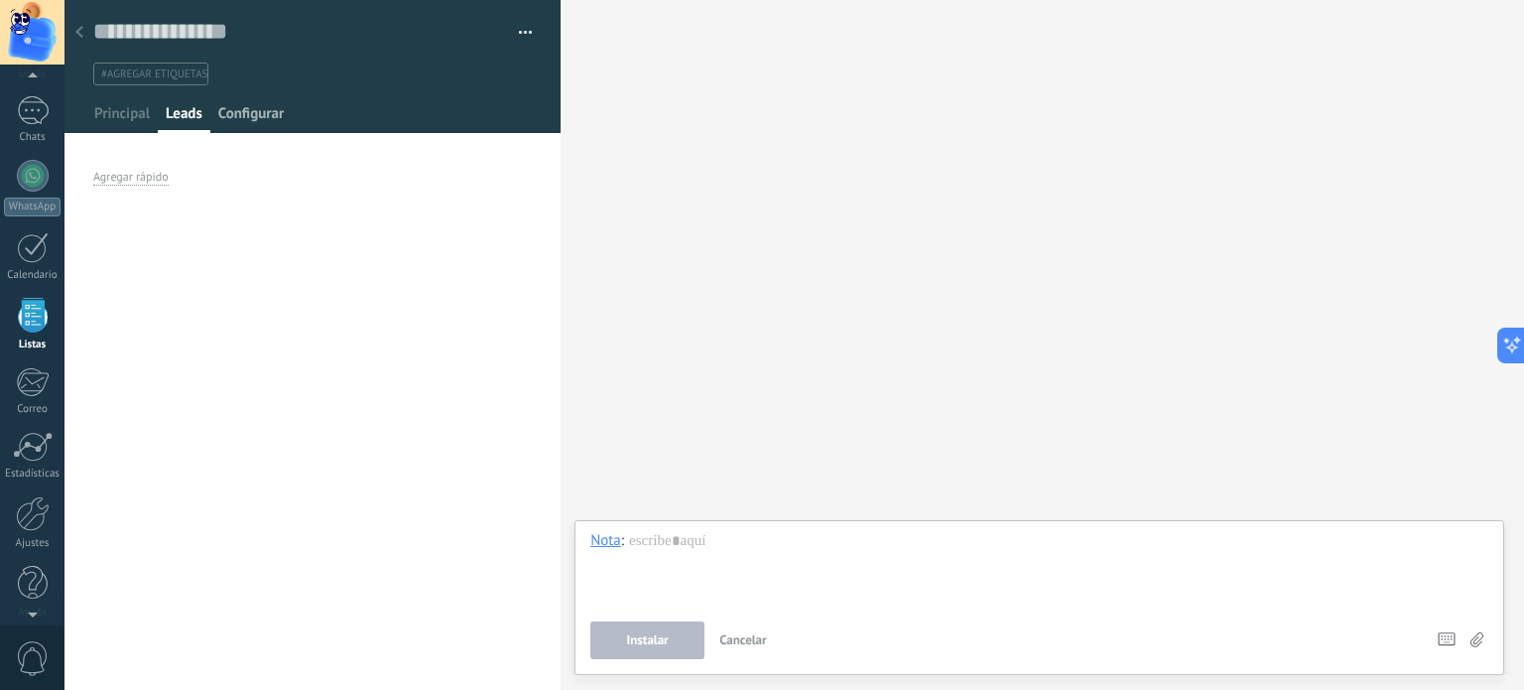
click at [241, 115] on span "Configurar" at bounding box center [250, 118] width 65 height 29
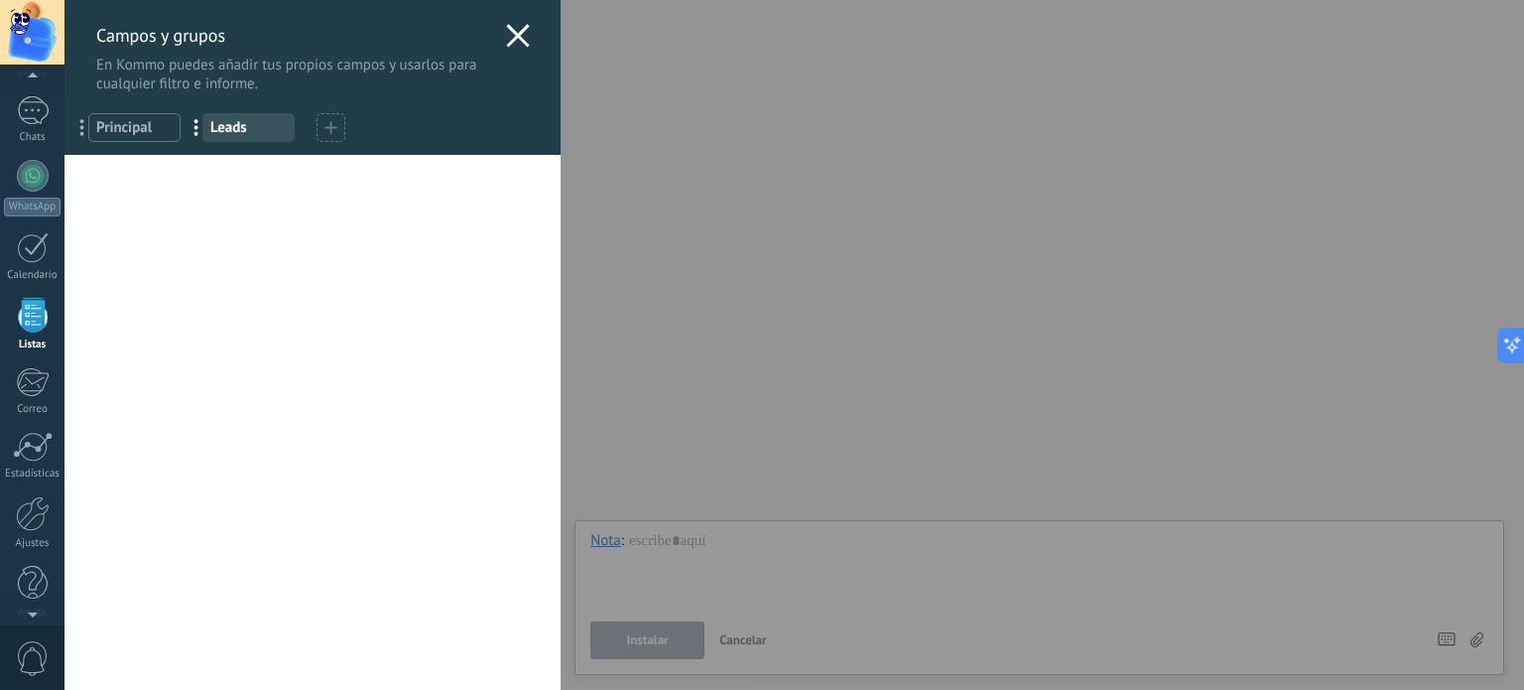
click at [523, 31] on icon at bounding box center [518, 36] width 24 height 24
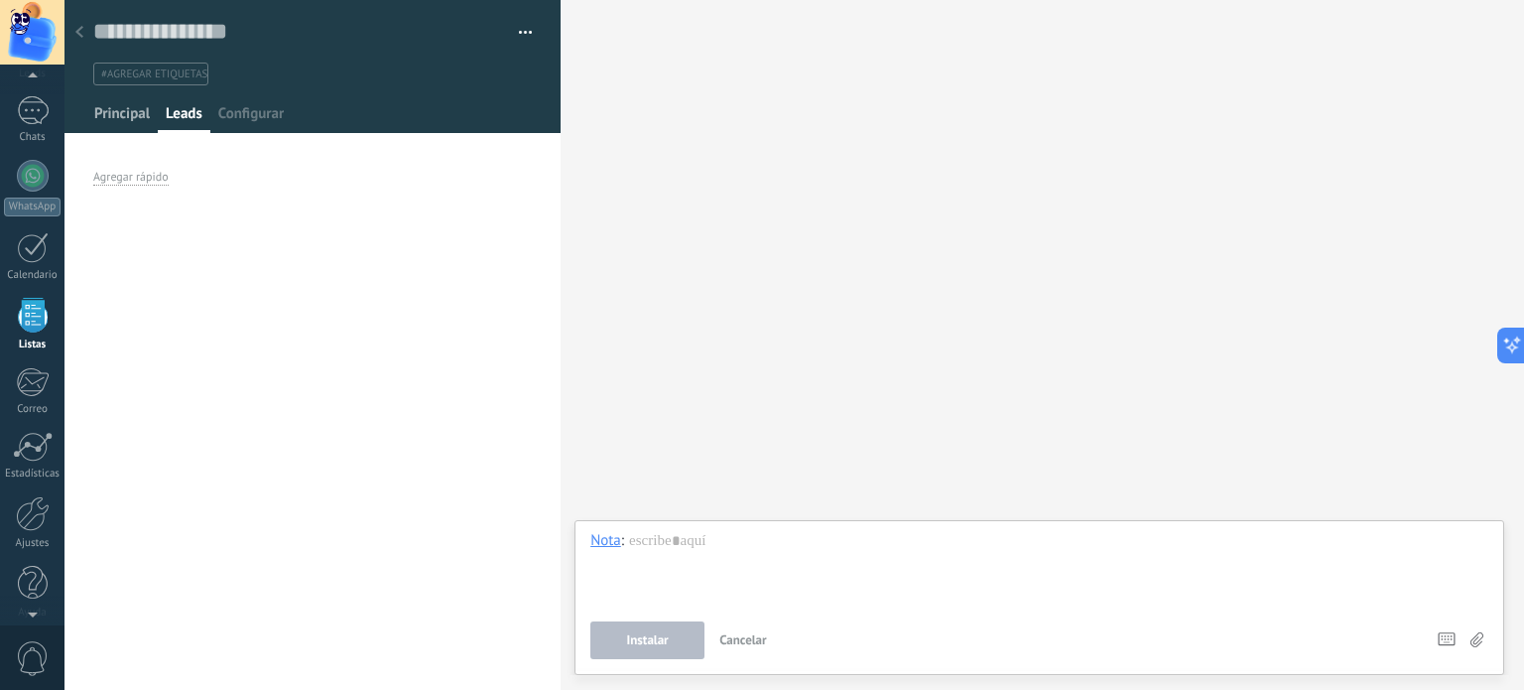
click at [129, 120] on span "Principal" at bounding box center [122, 118] width 56 height 29
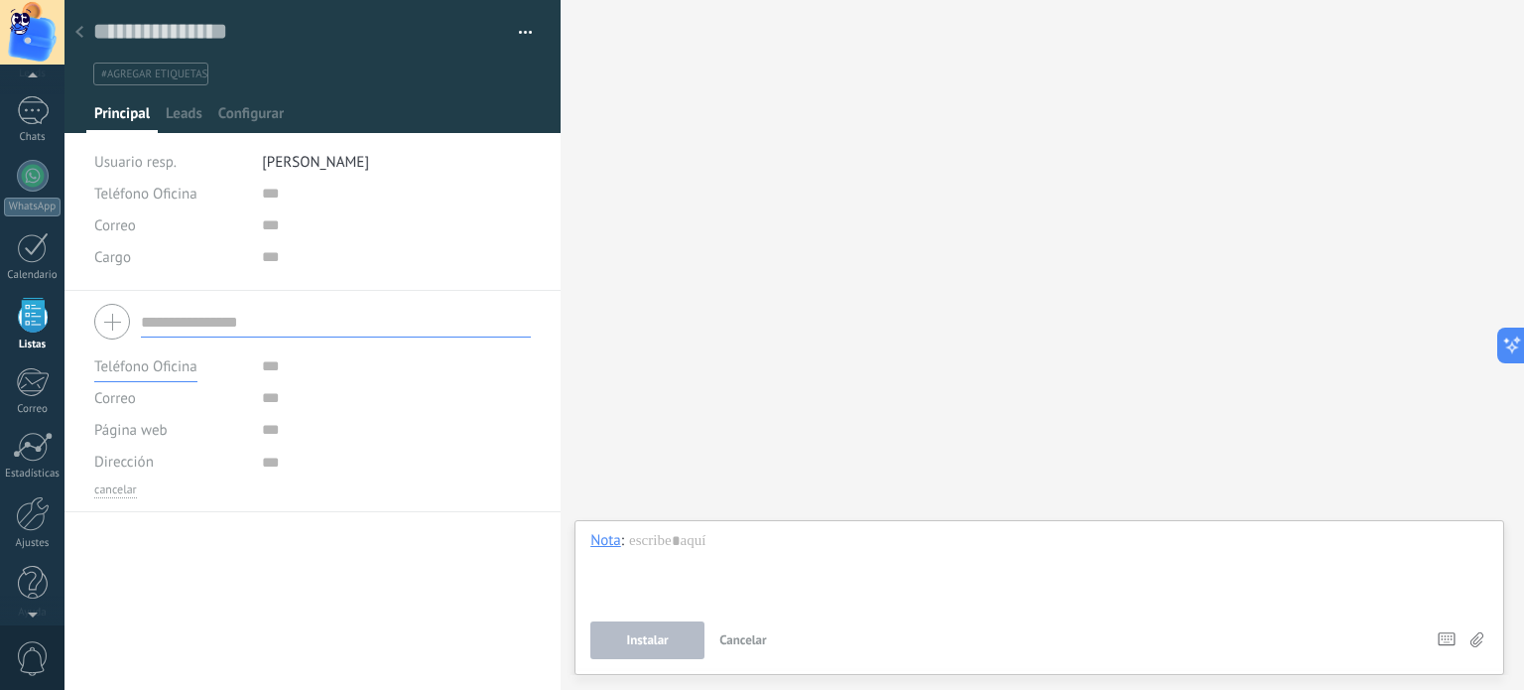
click at [183, 360] on span "Teléfono Oficina" at bounding box center [145, 366] width 103 height 19
click at [183, 360] on span "Teléfono Oficina" at bounding box center [151, 366] width 158 height 19
click at [183, 360] on span "Teléfono Oficina" at bounding box center [145, 366] width 103 height 19
click at [133, 432] on span "Celular" at bounding box center [151, 434] width 158 height 19
click at [208, 317] on input "text" at bounding box center [336, 322] width 390 height 32
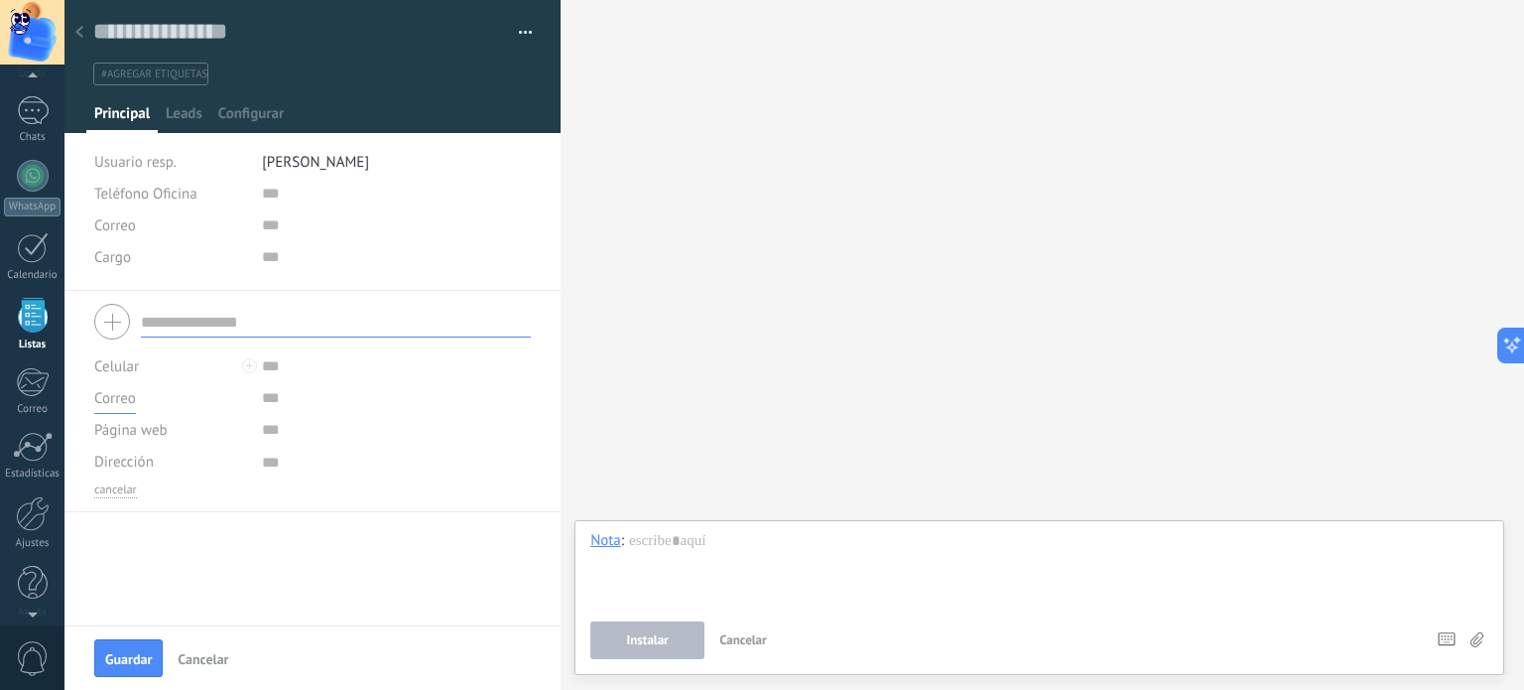
click at [119, 408] on button "Correo" at bounding box center [115, 398] width 42 height 32
click at [119, 408] on li "Correo" at bounding box center [154, 398] width 164 height 34
click at [127, 440] on div "Página web" at bounding box center [170, 430] width 153 height 32
click at [136, 425] on span "Página web" at bounding box center [130, 430] width 73 height 15
drag, startPoint x: 127, startPoint y: 428, endPoint x: 109, endPoint y: 430, distance: 18.0
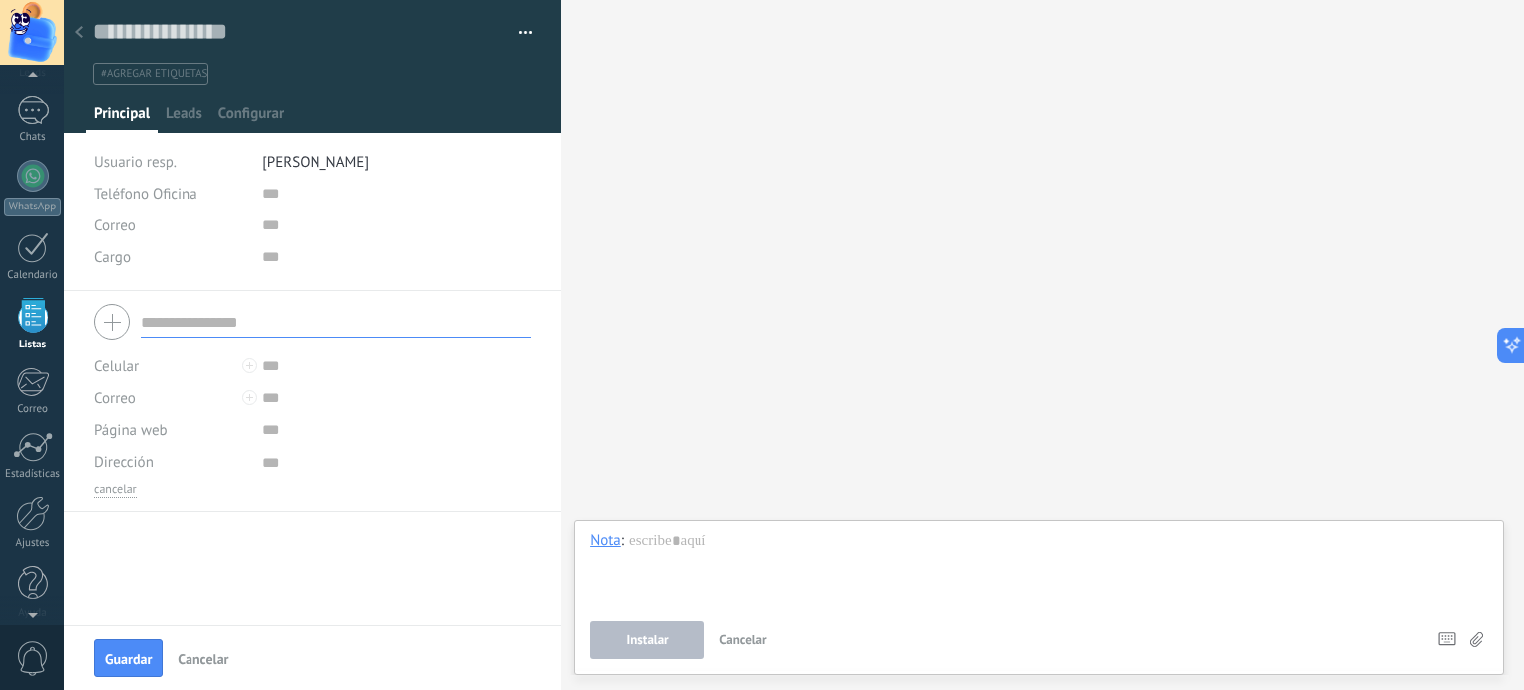
click at [124, 428] on span "Página web" at bounding box center [130, 430] width 73 height 15
click at [96, 430] on span "Página web" at bounding box center [130, 430] width 73 height 15
click at [139, 444] on div "Página web" at bounding box center [170, 430] width 153 height 32
click at [121, 399] on span "Correo" at bounding box center [115, 398] width 42 height 19
click at [121, 399] on span "Correo" at bounding box center [151, 398] width 158 height 19
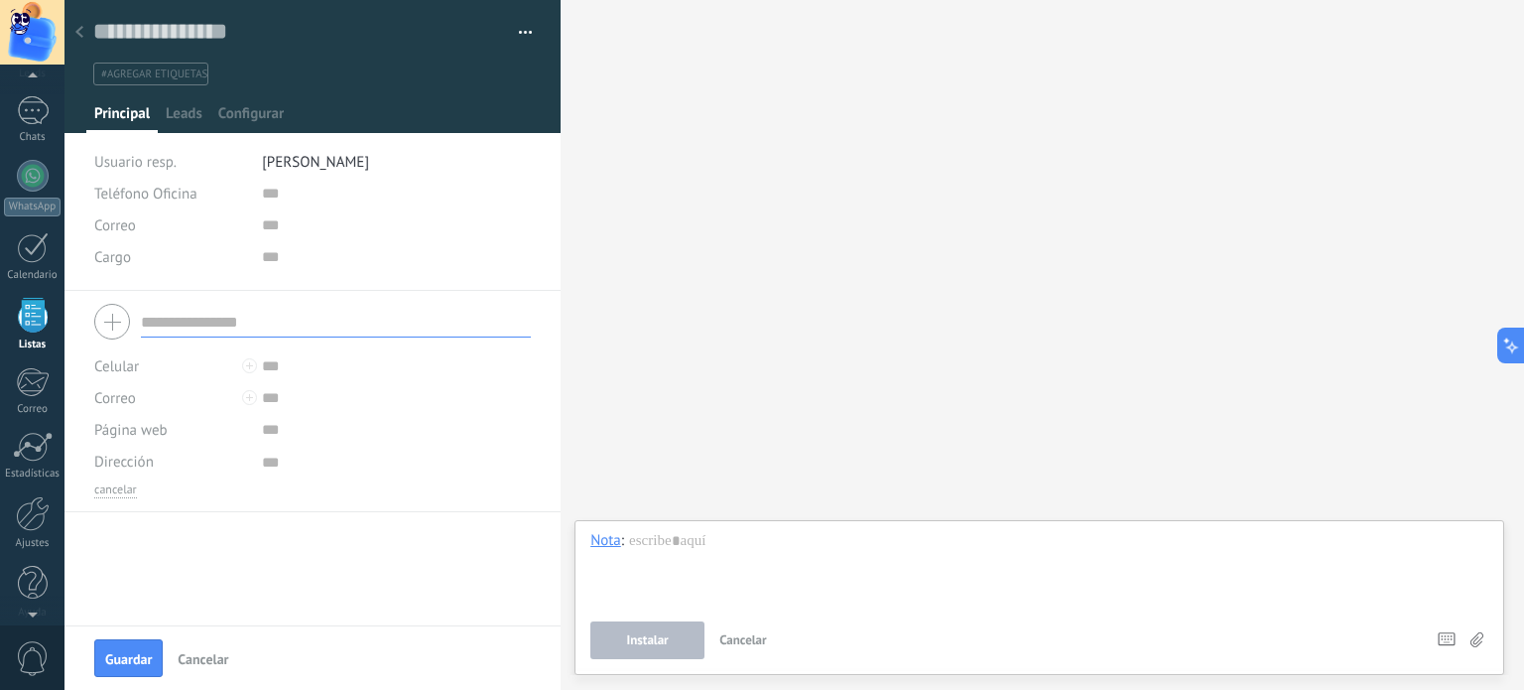
click at [115, 434] on span "Página web" at bounding box center [130, 430] width 73 height 15
click at [103, 460] on span "Dirección" at bounding box center [124, 461] width 60 height 15
click at [111, 494] on button "cancelar" at bounding box center [115, 490] width 43 height 16
